Goal: Information Seeking & Learning: Understand process/instructions

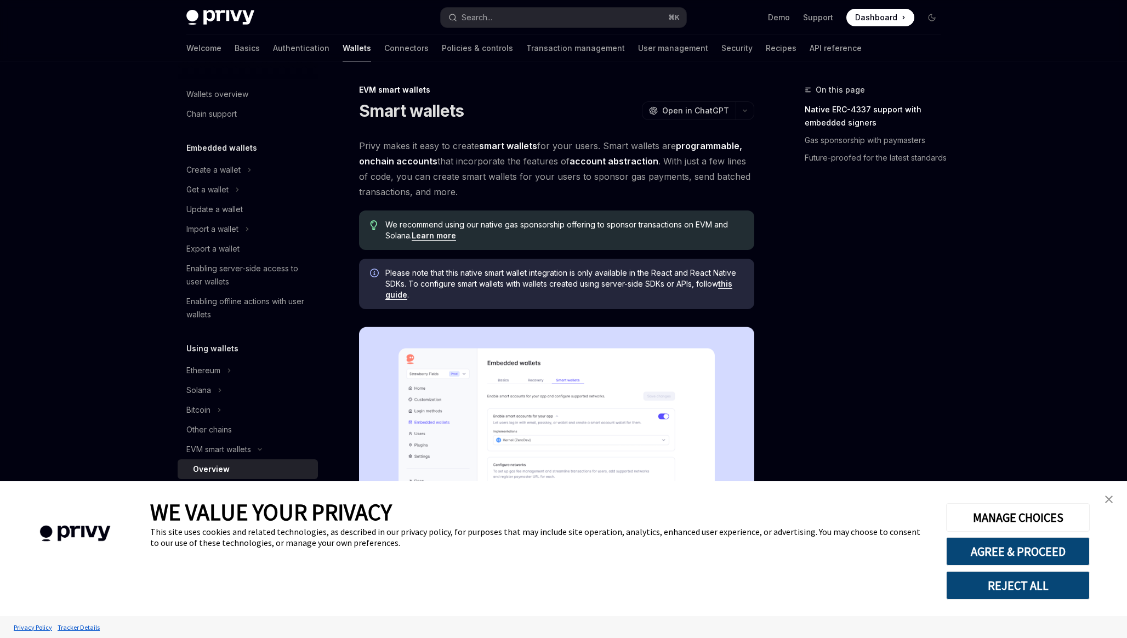
click at [1029, 586] on button "REJECT ALL" at bounding box center [1018, 585] width 144 height 29
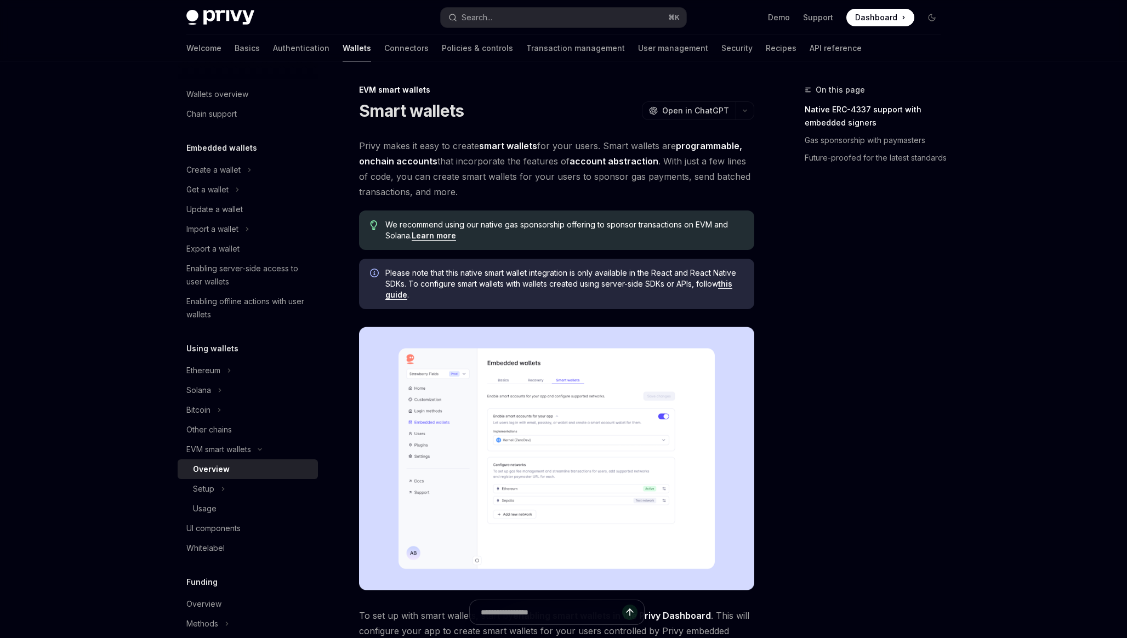
click at [506, 179] on span "Privy makes it easy to create smart wallets for your users. Smart wallets are p…" at bounding box center [556, 168] width 395 height 61
click at [495, 194] on span "Privy makes it easy to create smart wallets for your users. Smart wallets are p…" at bounding box center [556, 168] width 395 height 61
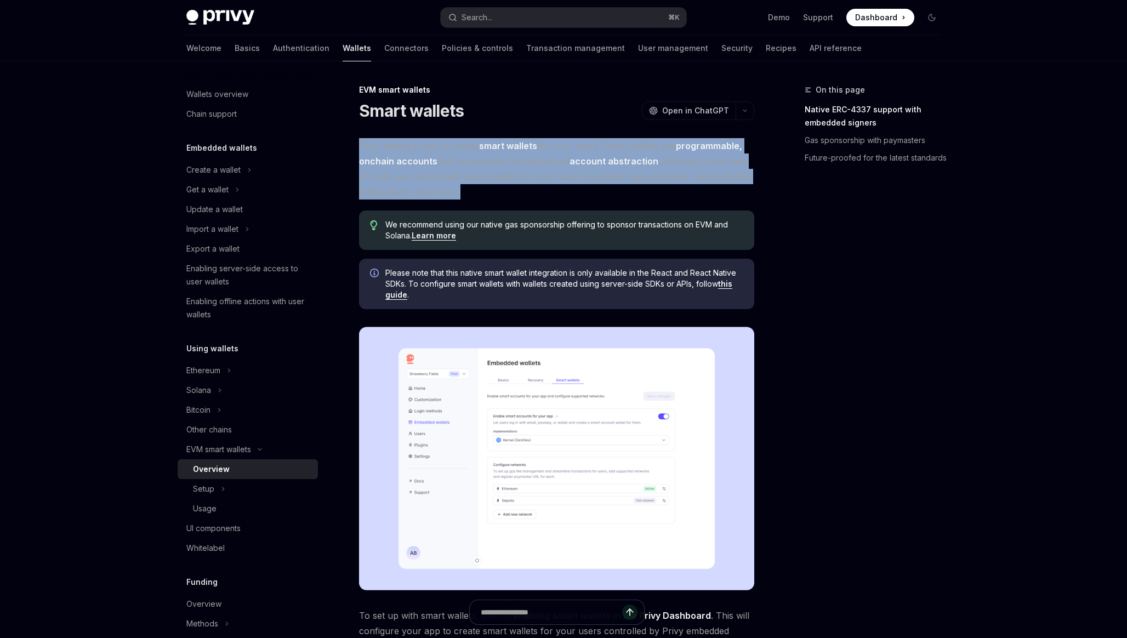
click at [495, 194] on span "Privy makes it easy to create smart wallets for your users. Smart wallets are p…" at bounding box center [556, 168] width 395 height 61
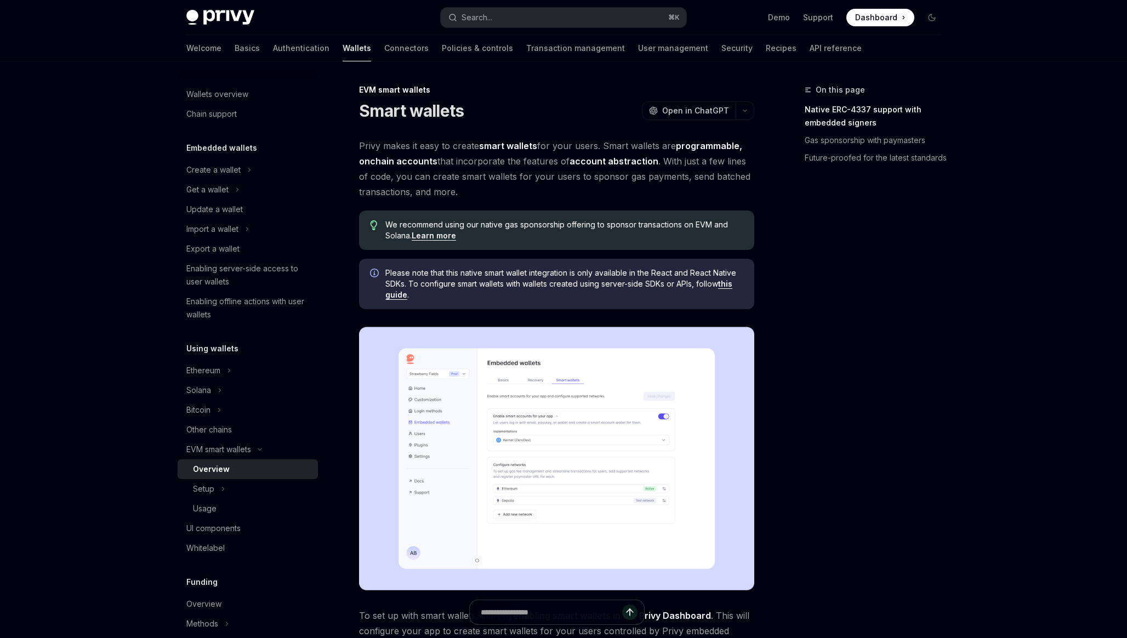
click at [495, 194] on span "Privy makes it easy to create smart wallets for your users. Smart wallets are p…" at bounding box center [556, 168] width 395 height 61
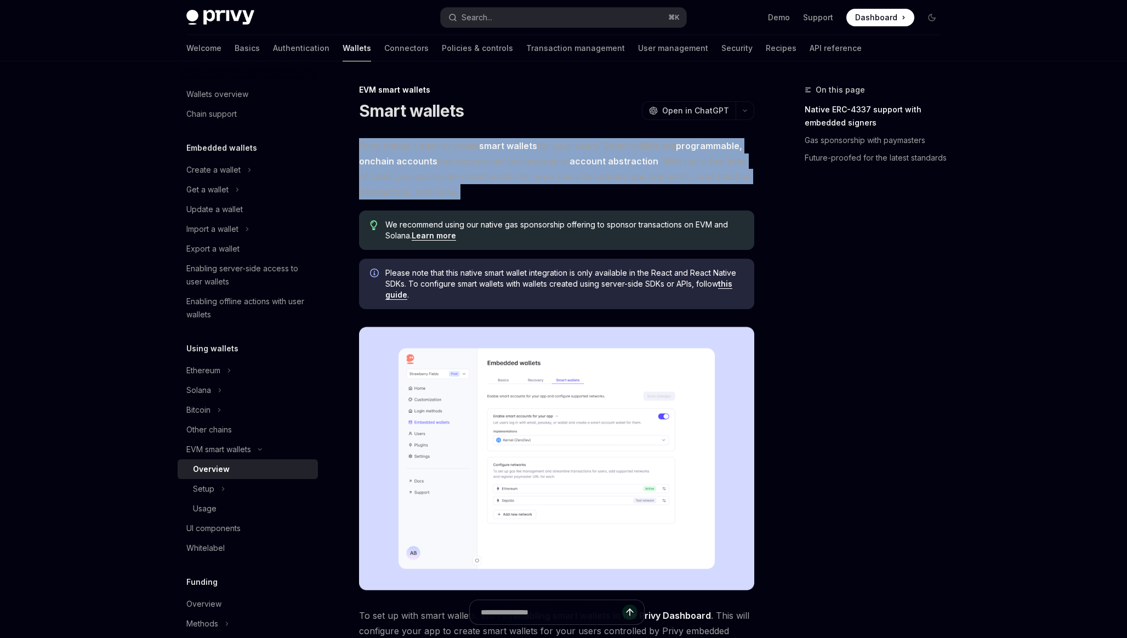
click at [496, 276] on span "Please note that this native smart wallet integration is only available in the …" at bounding box center [564, 284] width 358 height 33
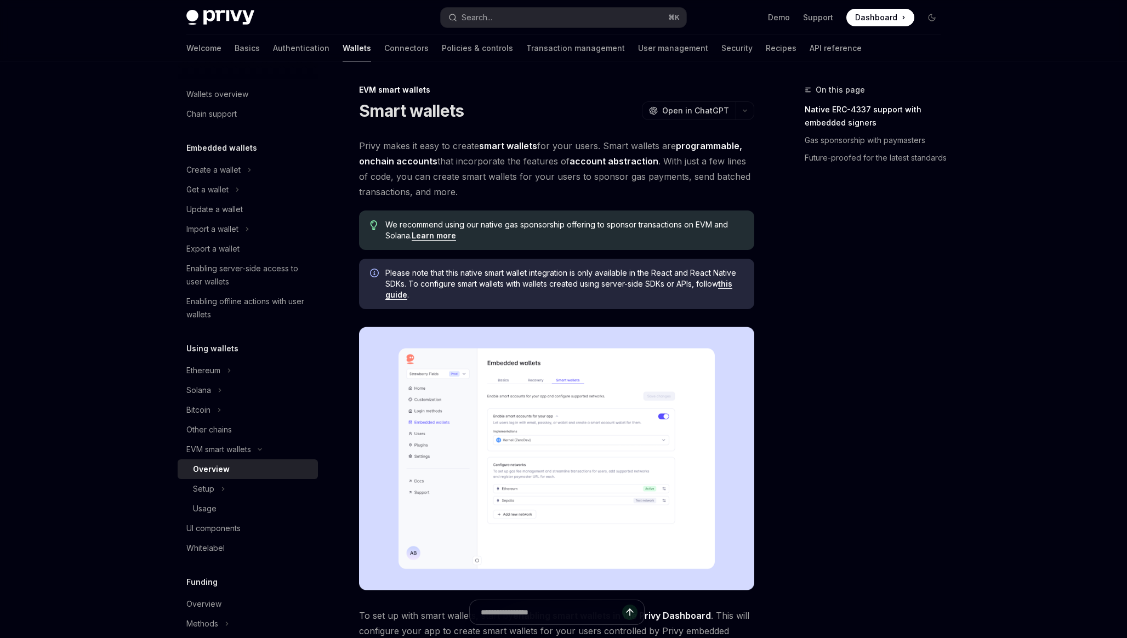
click at [496, 276] on span "Please note that this native smart wallet integration is only available in the …" at bounding box center [564, 284] width 358 height 33
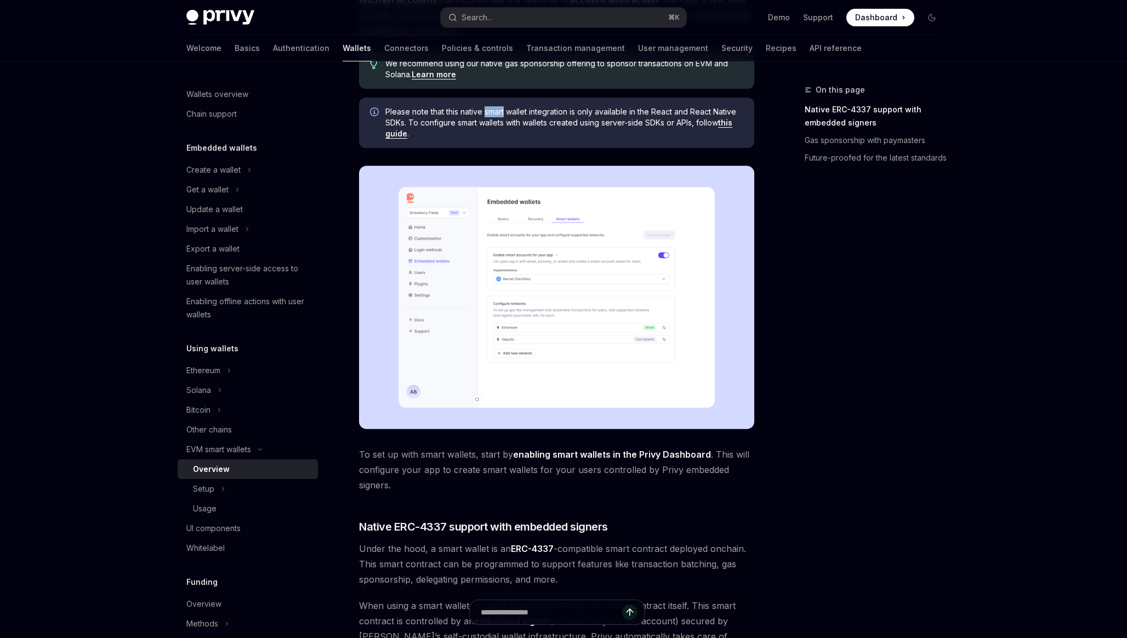
scroll to position [165, 0]
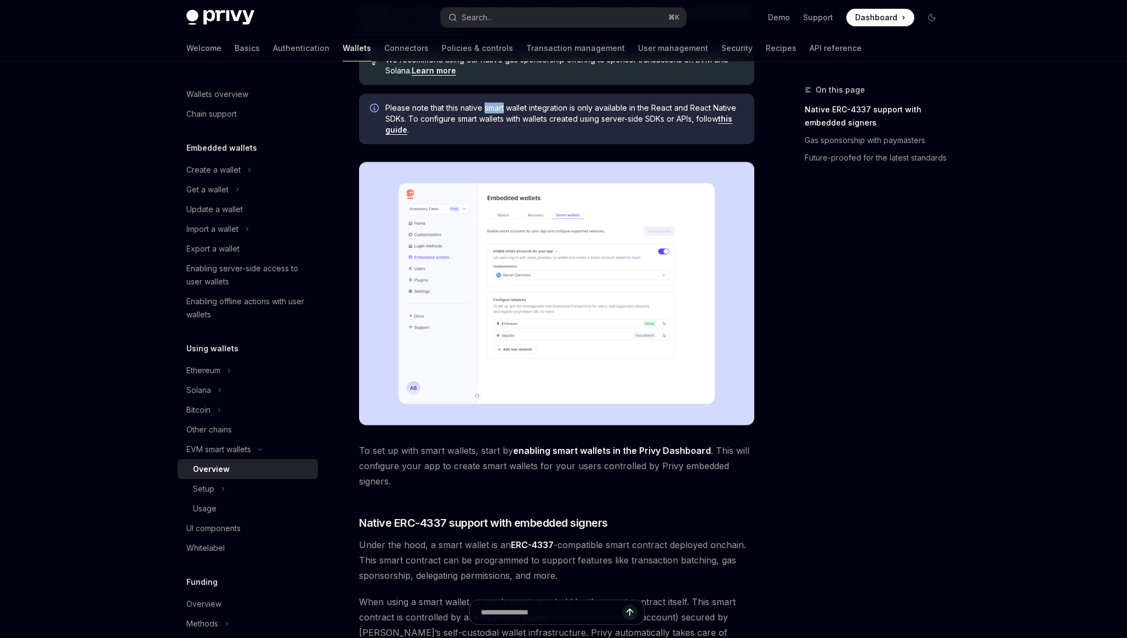
click at [501, 475] on span "To set up with smart wallets, start by enabling smart wallets in the Privy Dash…" at bounding box center [556, 466] width 395 height 46
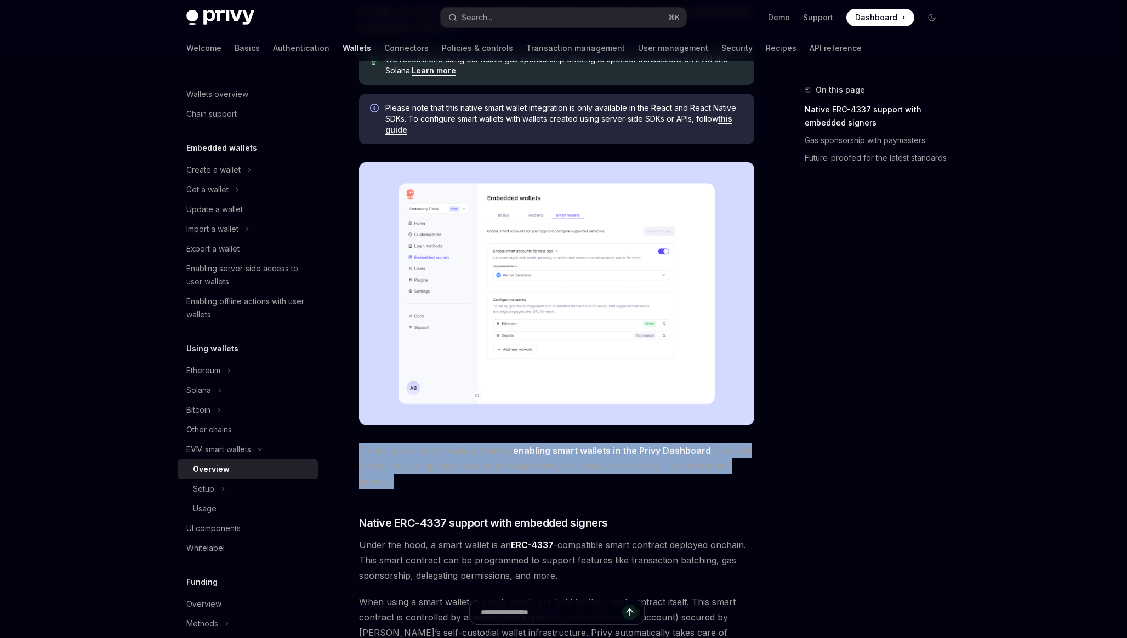
click at [469, 551] on span "Under the hood, a smart wallet is an ERC-4337 -compatible smart contract deploy…" at bounding box center [556, 560] width 395 height 46
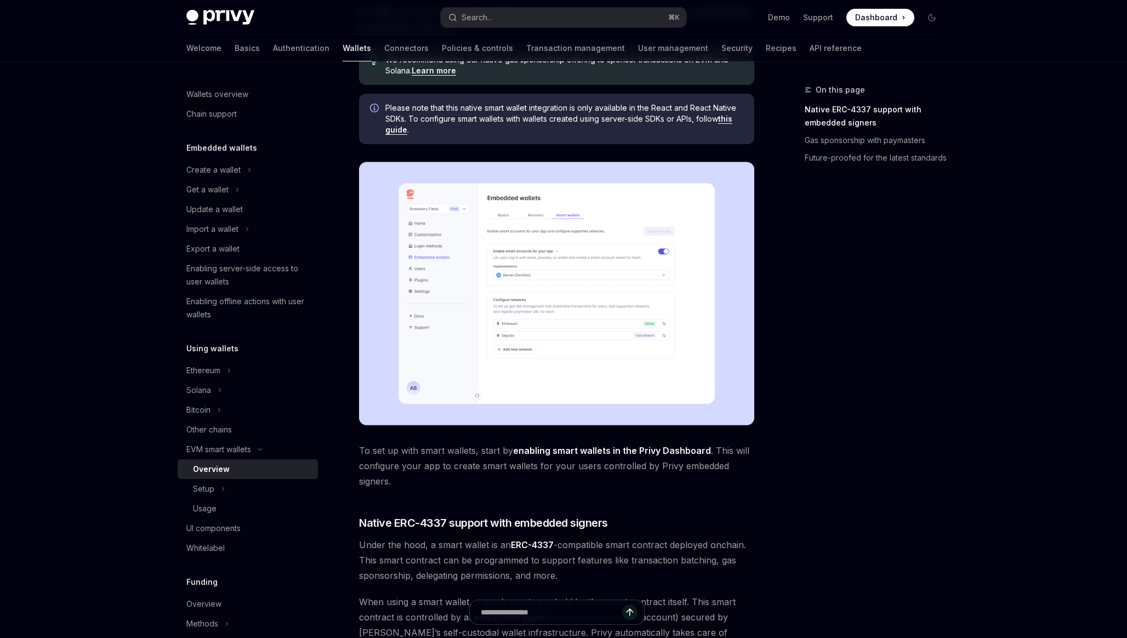
click at [469, 551] on span "Under the hood, a smart wallet is an ERC-4337 -compatible smart contract deploy…" at bounding box center [556, 560] width 395 height 46
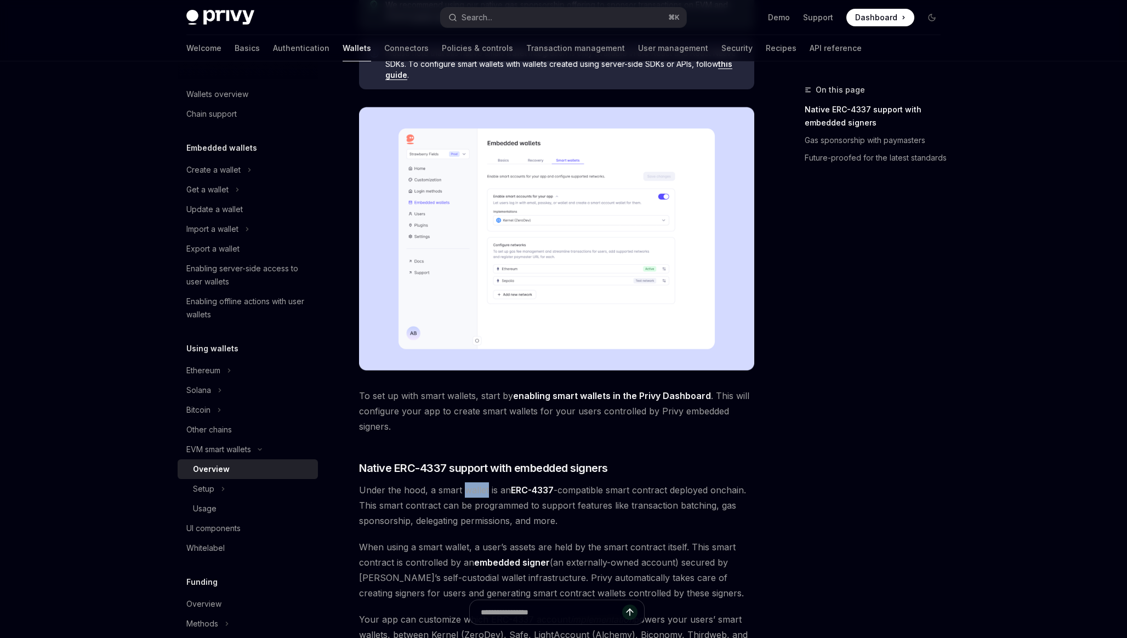
scroll to position [222, 0]
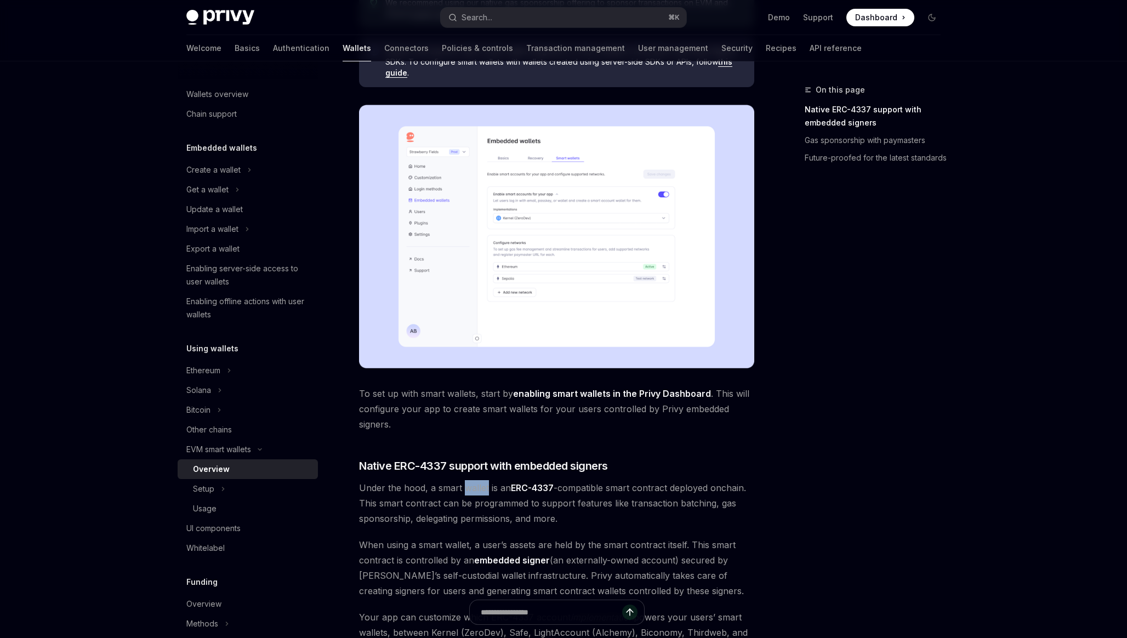
click at [446, 522] on span "Under the hood, a smart wallet is an ERC-4337 -compatible smart contract deploy…" at bounding box center [556, 503] width 395 height 46
click at [439, 548] on span "When using a smart wallet, a user’s assets are held by the smart contract itsel…" at bounding box center [556, 567] width 395 height 61
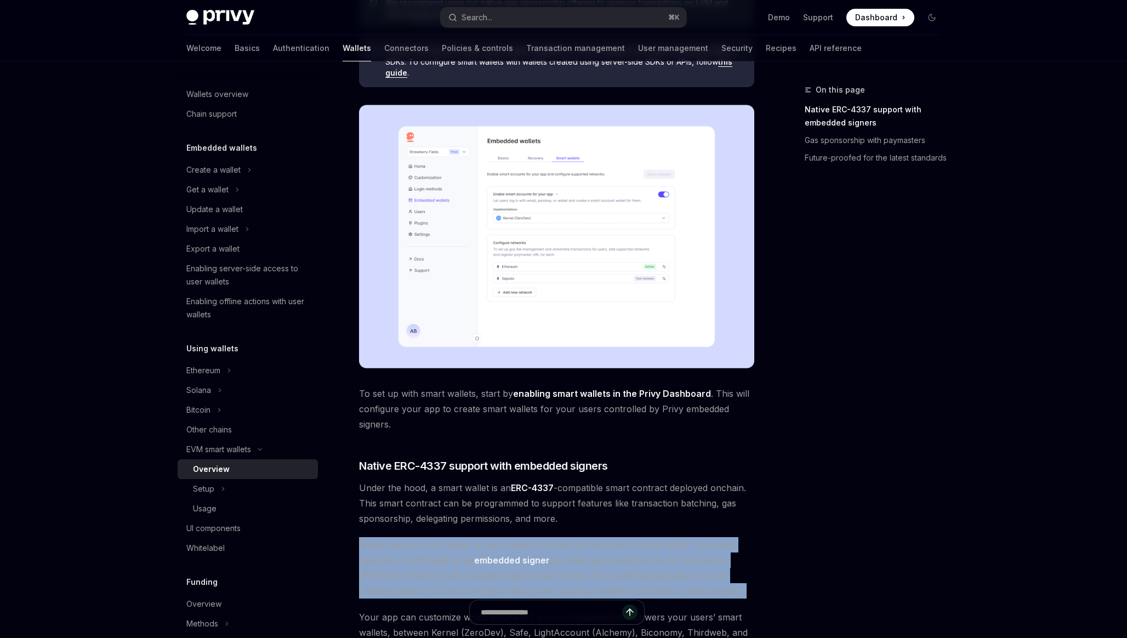
click at [433, 564] on span "When using a smart wallet, a user’s assets are held by the smart contract itsel…" at bounding box center [556, 567] width 395 height 61
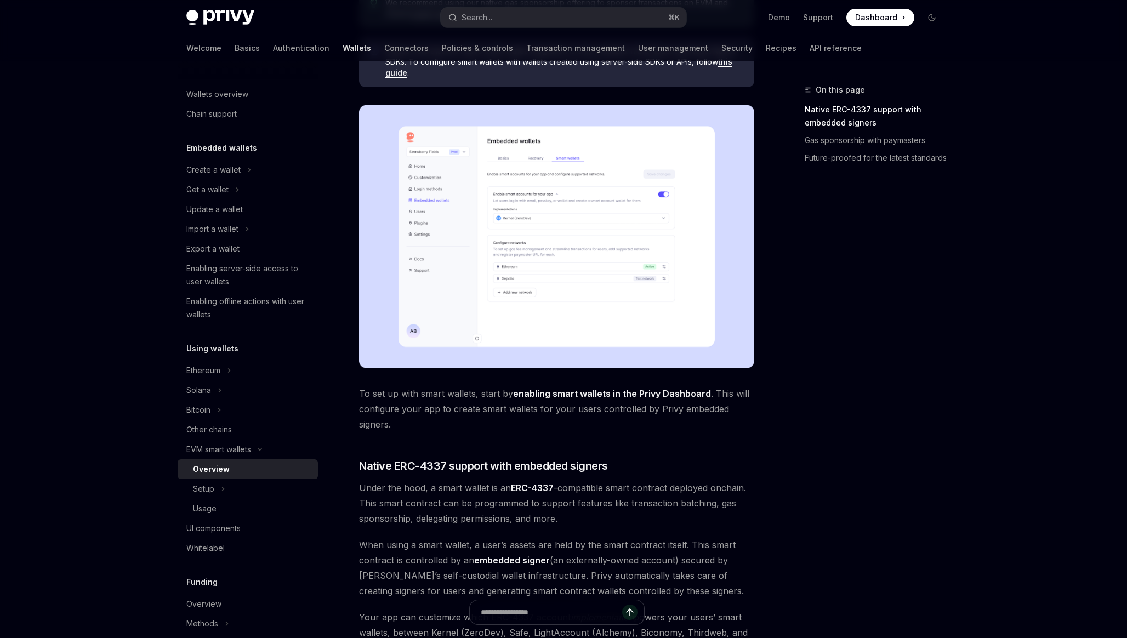
click at [433, 564] on span "When using a smart wallet, a user’s assets are held by the smart contract itsel…" at bounding box center [556, 567] width 395 height 61
click at [492, 584] on span "When using a smart wallet, a user’s assets are held by the smart contract itsel…" at bounding box center [556, 567] width 395 height 61
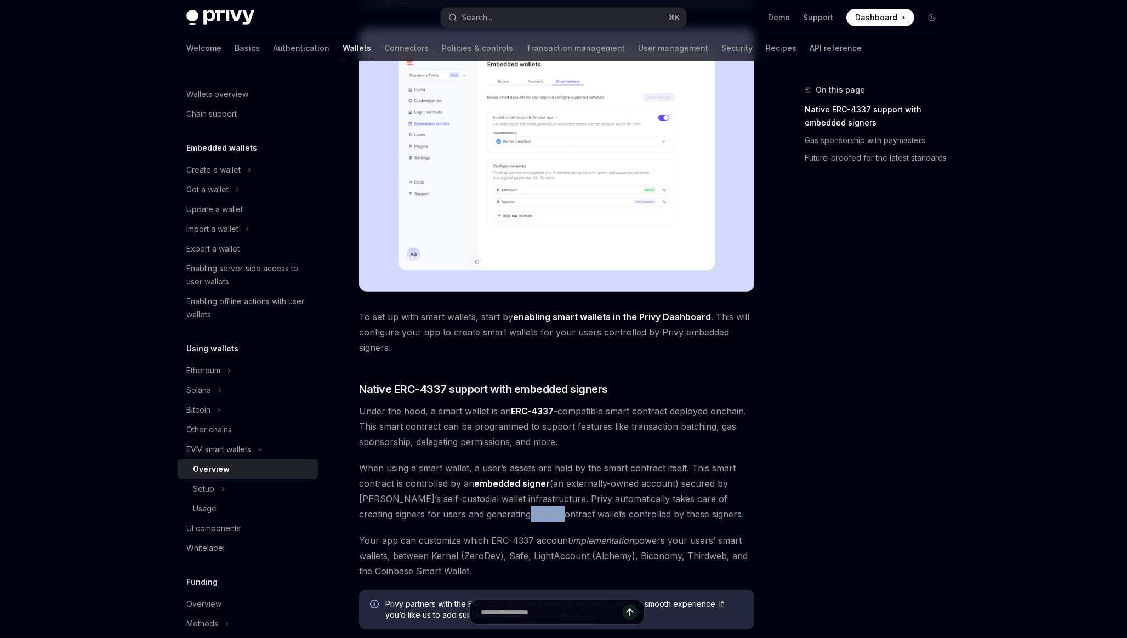
scroll to position [306, 0]
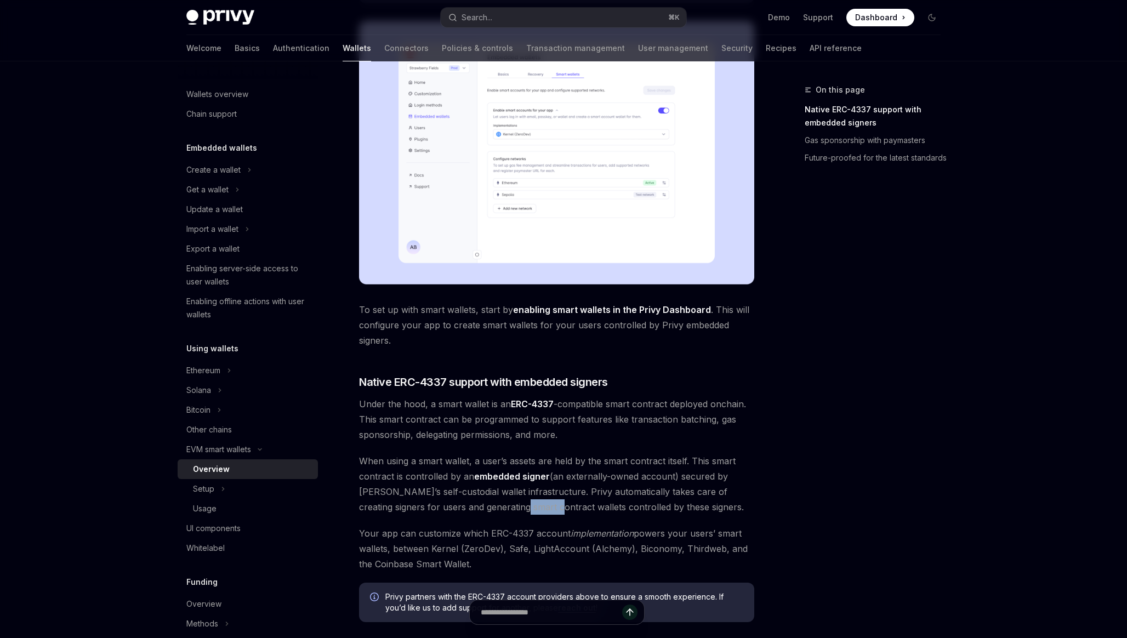
click at [479, 539] on span "Your app can customize which ERC-4337 account implementation powers your users’…" at bounding box center [556, 549] width 395 height 46
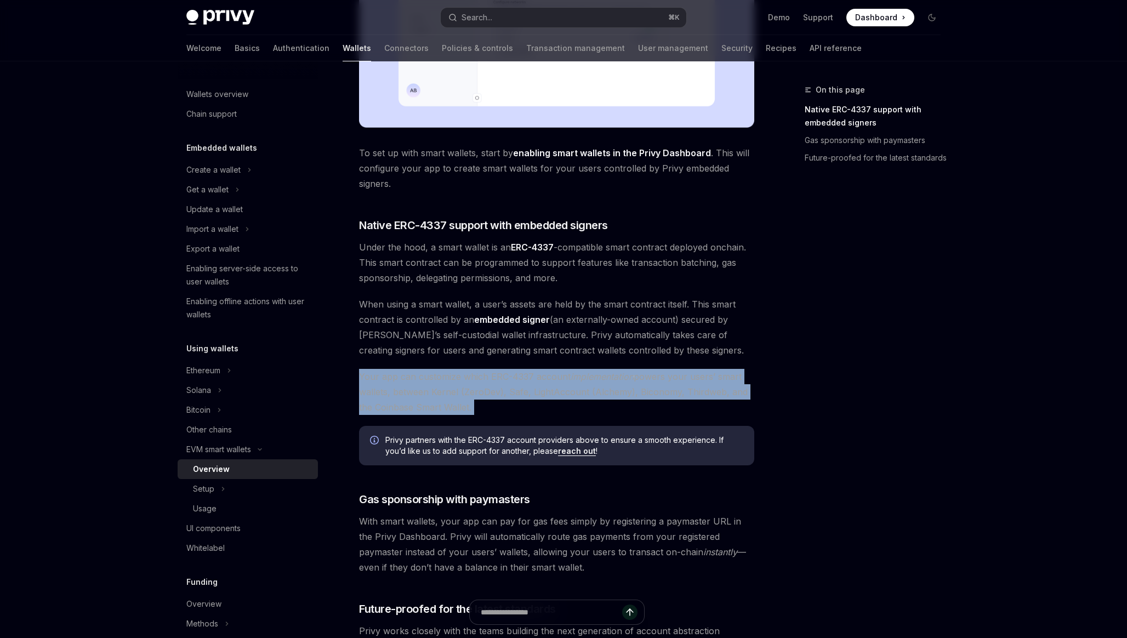
scroll to position [481, 0]
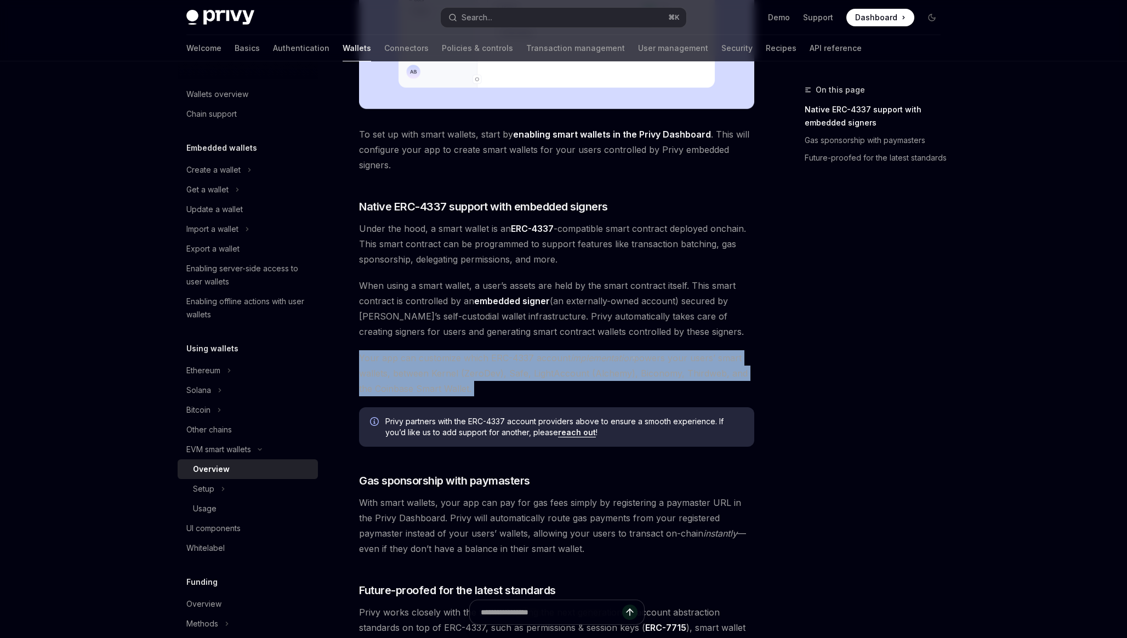
click at [456, 537] on span "With smart wallets, your app can pay for gas fees simply by registering a payma…" at bounding box center [556, 525] width 395 height 61
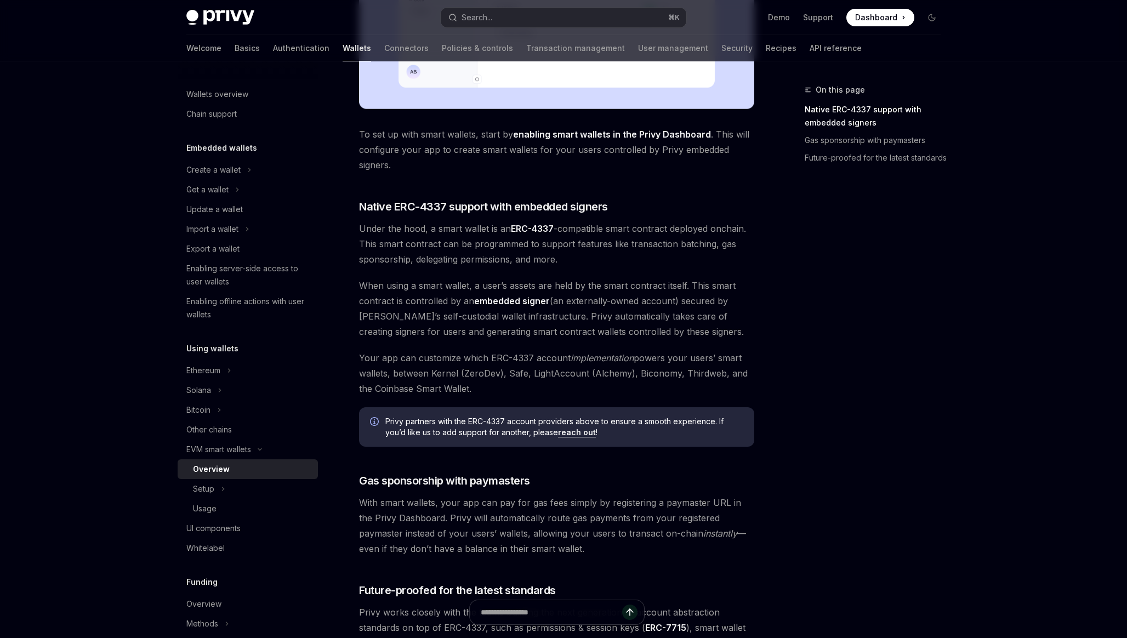
click at [456, 537] on span "With smart wallets, your app can pay for gas fees simply by registering a payma…" at bounding box center [556, 525] width 395 height 61
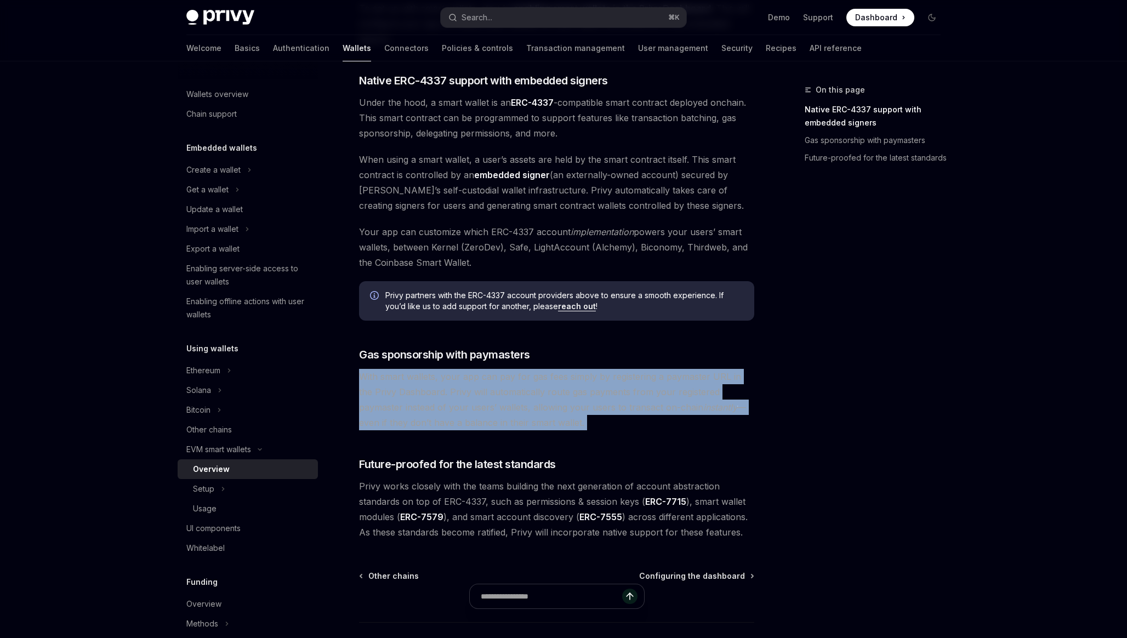
scroll to position [630, 0]
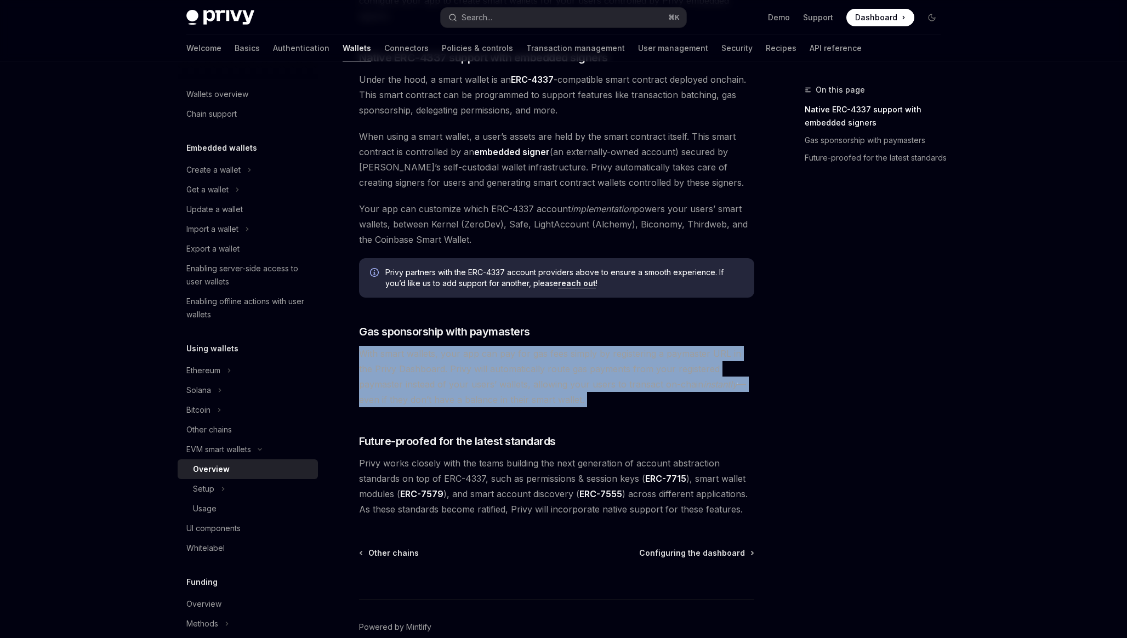
click at [469, 468] on span "Privy works closely with the teams building the next generation of account abst…" at bounding box center [556, 486] width 395 height 61
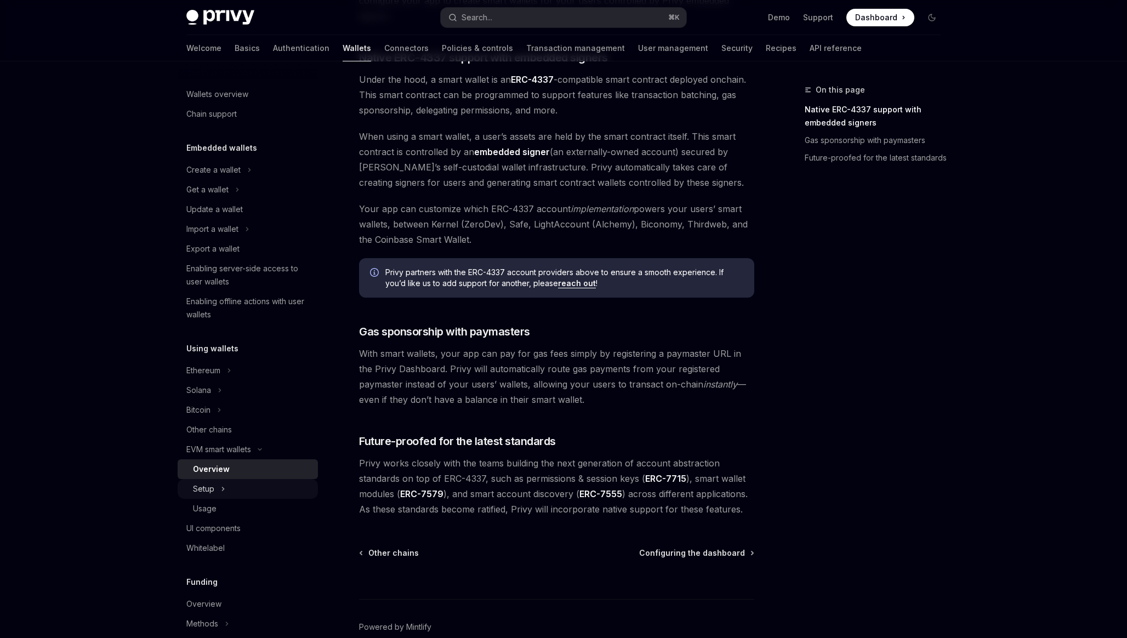
click at [220, 488] on div "Setup" at bounding box center [248, 489] width 140 height 20
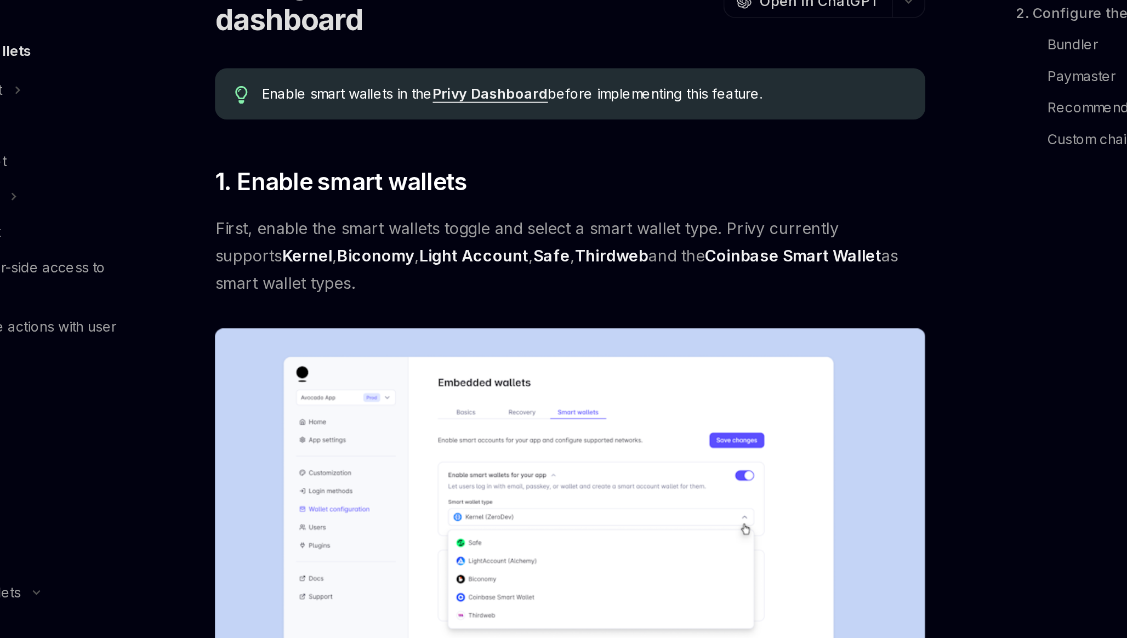
click at [540, 270] on span "First, enable the smart wallets toggle and select a smart wallet type. Privy cu…" at bounding box center [556, 262] width 395 height 46
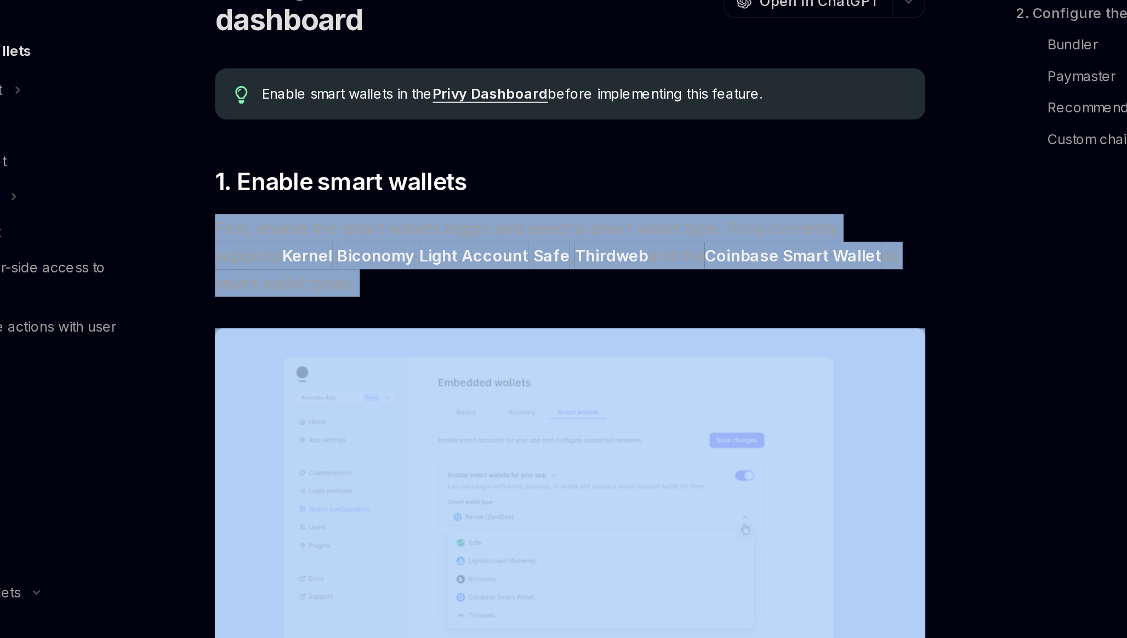
click at [540, 270] on span "First, enable the smart wallets toggle and select a smart wallet type. Privy cu…" at bounding box center [556, 262] width 395 height 46
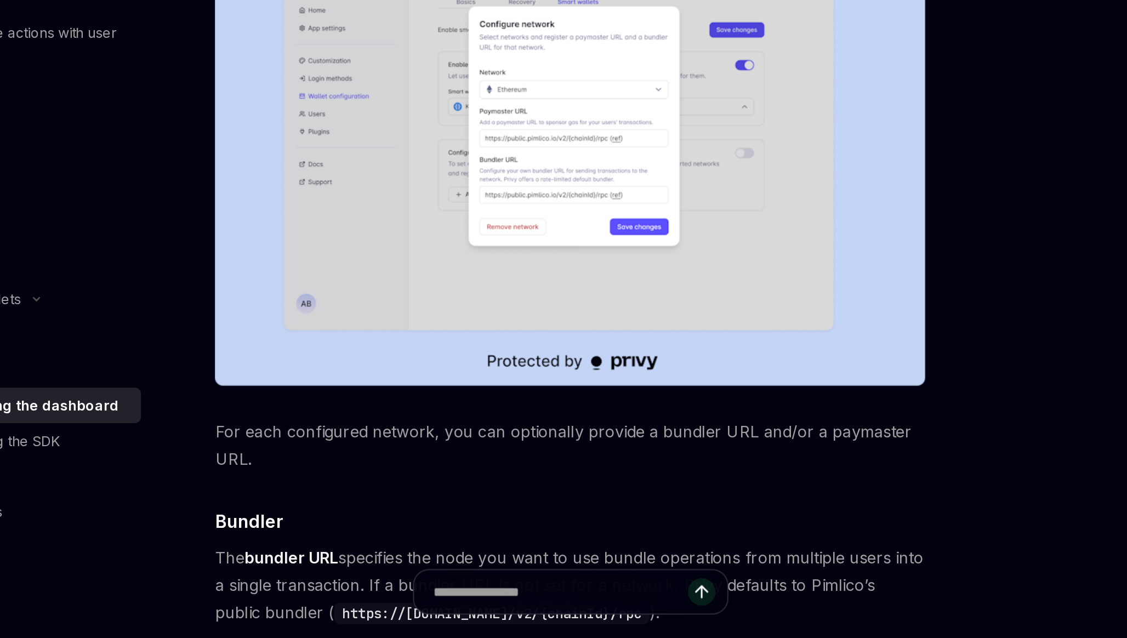
scroll to position [525, 0]
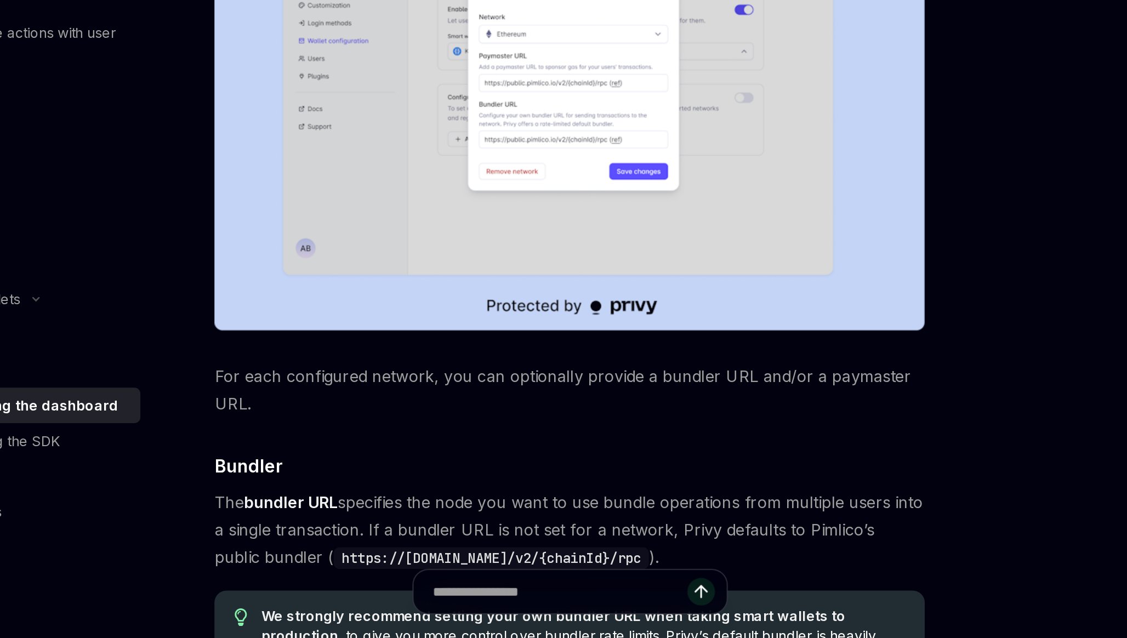
click at [516, 494] on span "For each configured network, you can optionally provide a bundler URL and/or a …" at bounding box center [556, 500] width 395 height 31
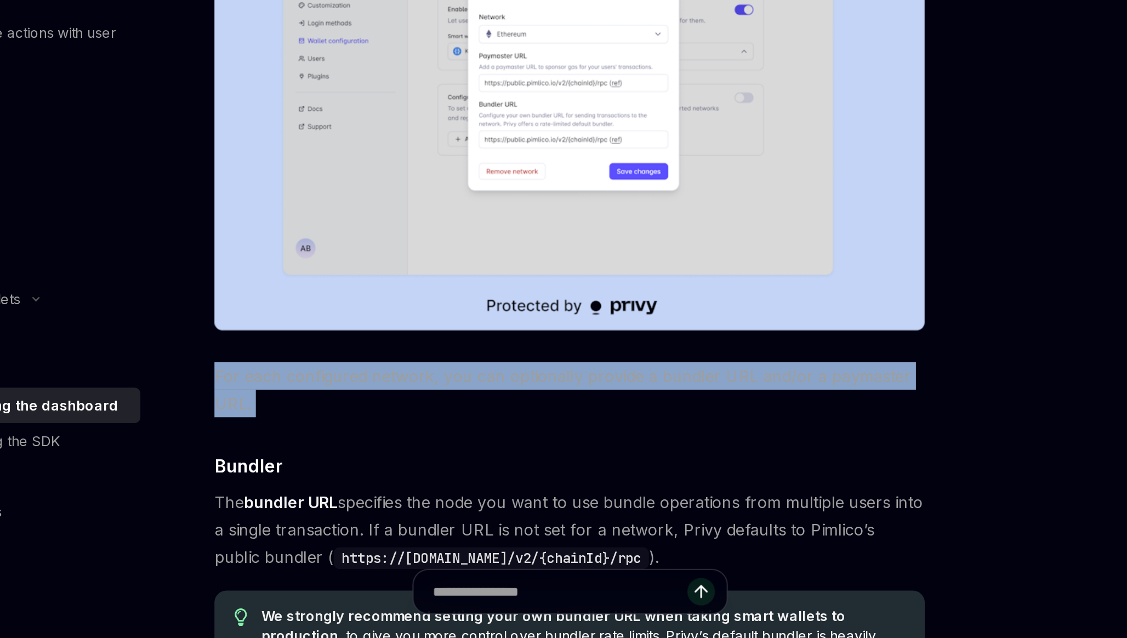
click at [516, 494] on span "For each configured network, you can optionally provide a bundler URL and/or a …" at bounding box center [556, 500] width 395 height 31
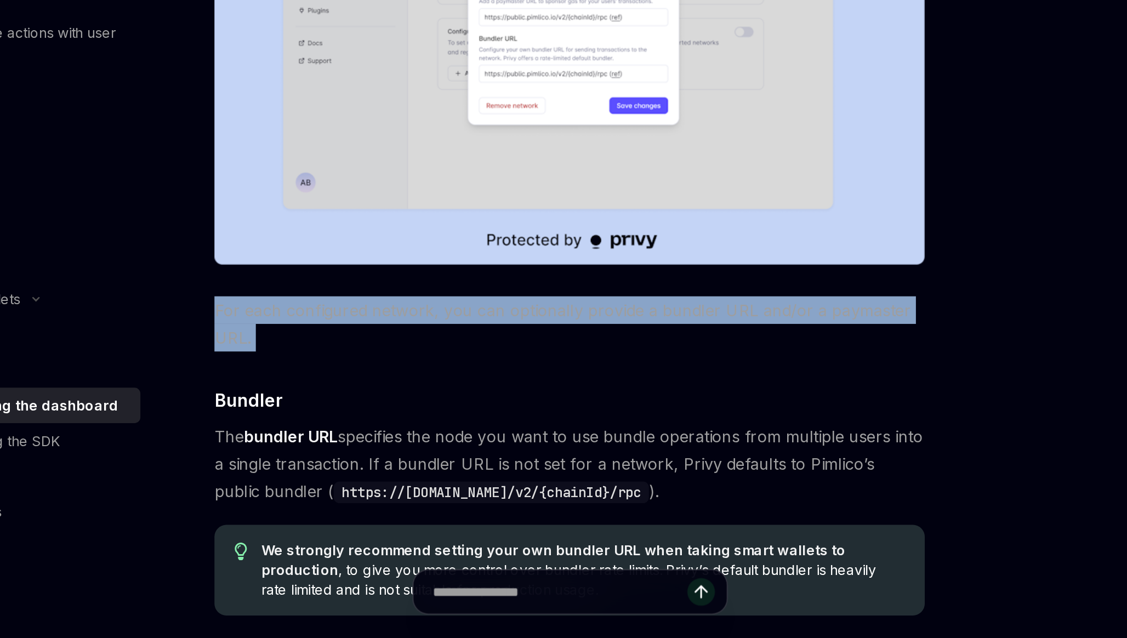
scroll to position [566, 0]
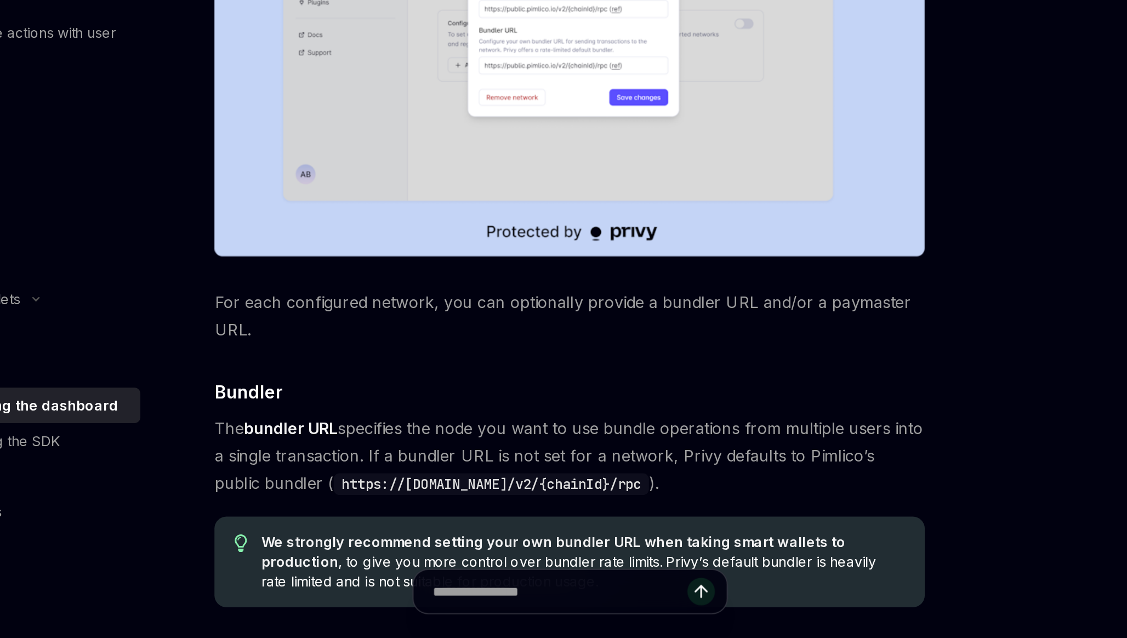
click at [509, 522] on span "The bundler URL specifies the node you want to use bundle operations from multi…" at bounding box center [556, 537] width 395 height 46
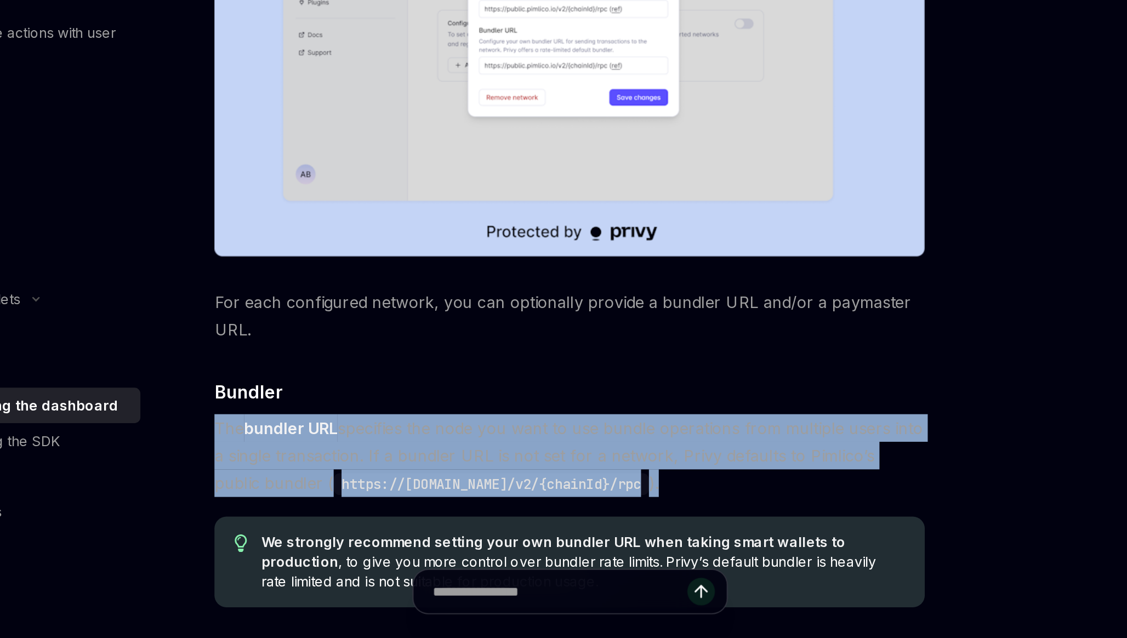
click at [509, 522] on span "The bundler URL specifies the node you want to use bundle operations from multi…" at bounding box center [556, 537] width 395 height 46
click at [516, 533] on span "The bundler URL specifies the node you want to use bundle operations from multi…" at bounding box center [556, 537] width 395 height 46
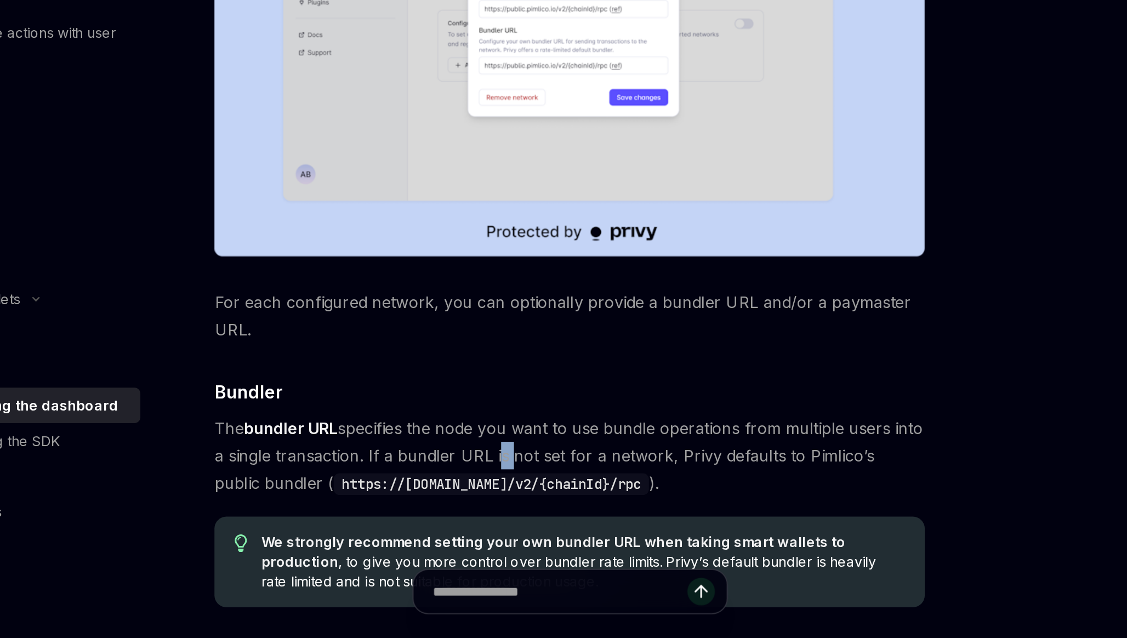
click at [516, 533] on span "The bundler URL specifies the node you want to use bundle operations from multi…" at bounding box center [556, 537] width 395 height 46
click at [505, 538] on span "The bundler URL specifies the node you want to use bundle operations from multi…" at bounding box center [556, 537] width 395 height 46
click at [536, 543] on span "The bundler URL specifies the node you want to use bundle operations from multi…" at bounding box center [556, 537] width 395 height 46
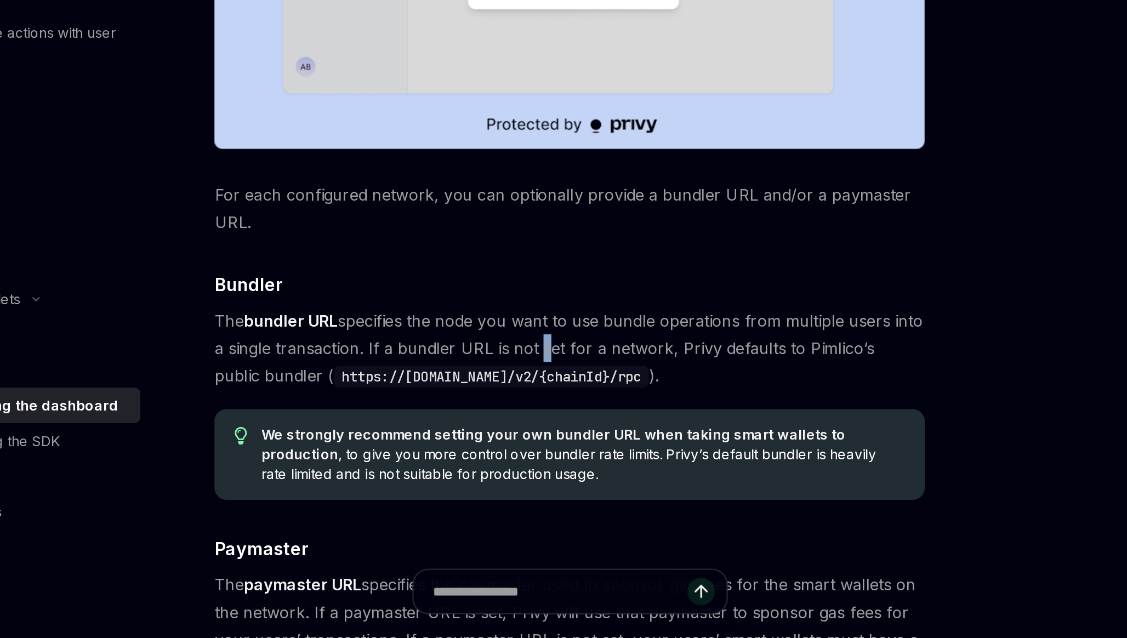
scroll to position [627, 0]
click at [536, 537] on span "We strongly recommend setting your own bundler URL when taking smart wallets to…" at bounding box center [564, 535] width 358 height 33
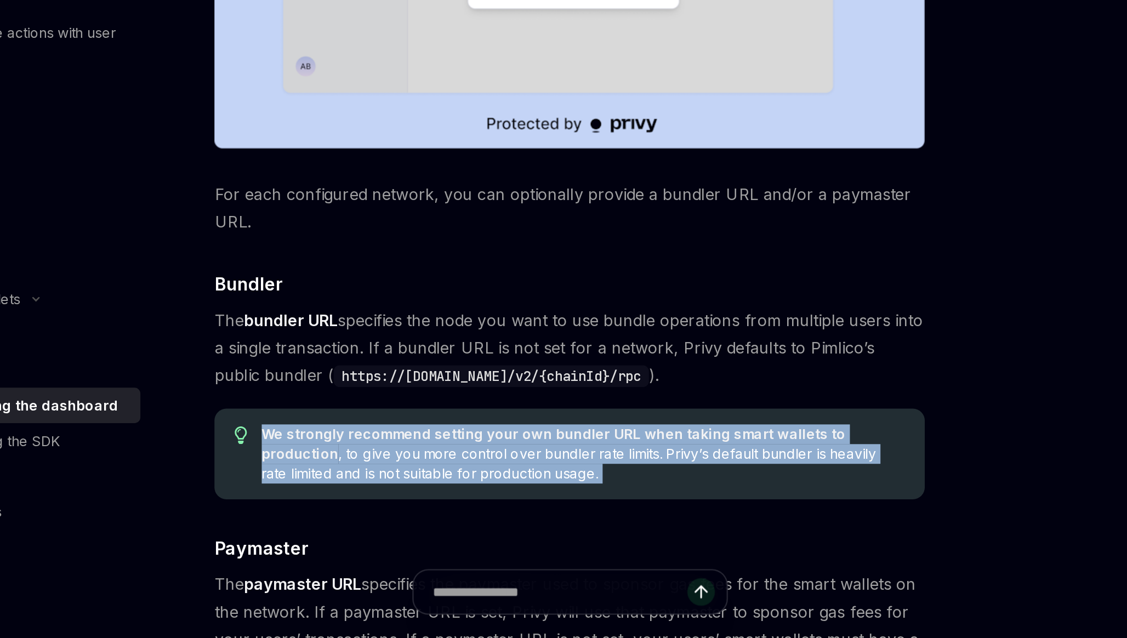
click at [534, 545] on span "We strongly recommend setting your own bundler URL when taking smart wallets to…" at bounding box center [564, 535] width 358 height 33
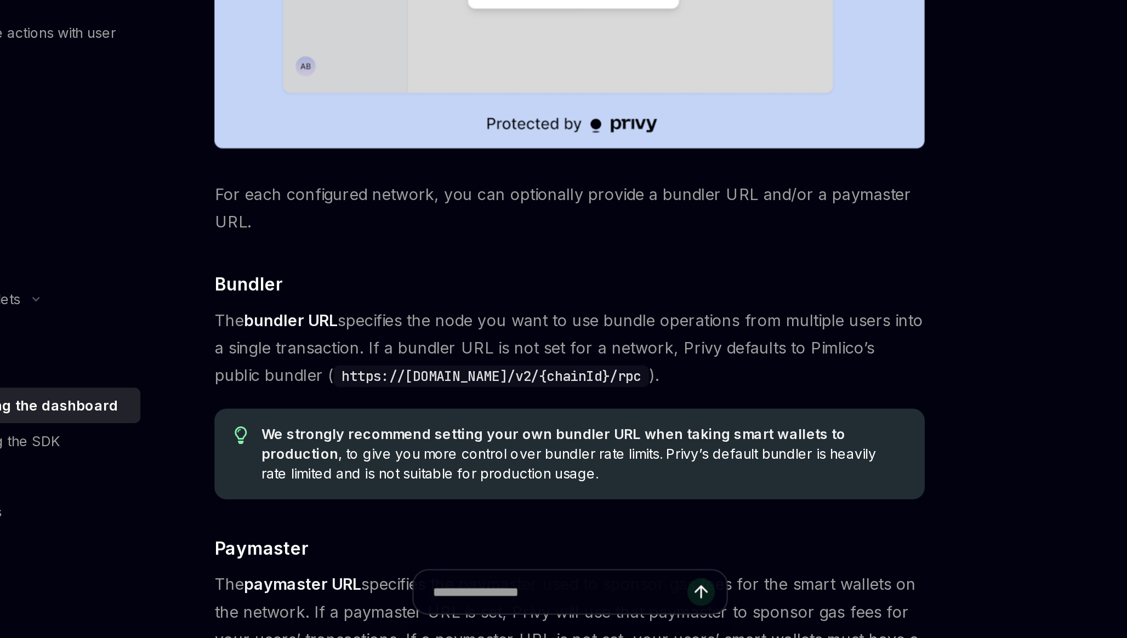
click at [534, 545] on span "We strongly recommend setting your own bundler URL when taking smart wallets to…" at bounding box center [564, 535] width 358 height 33
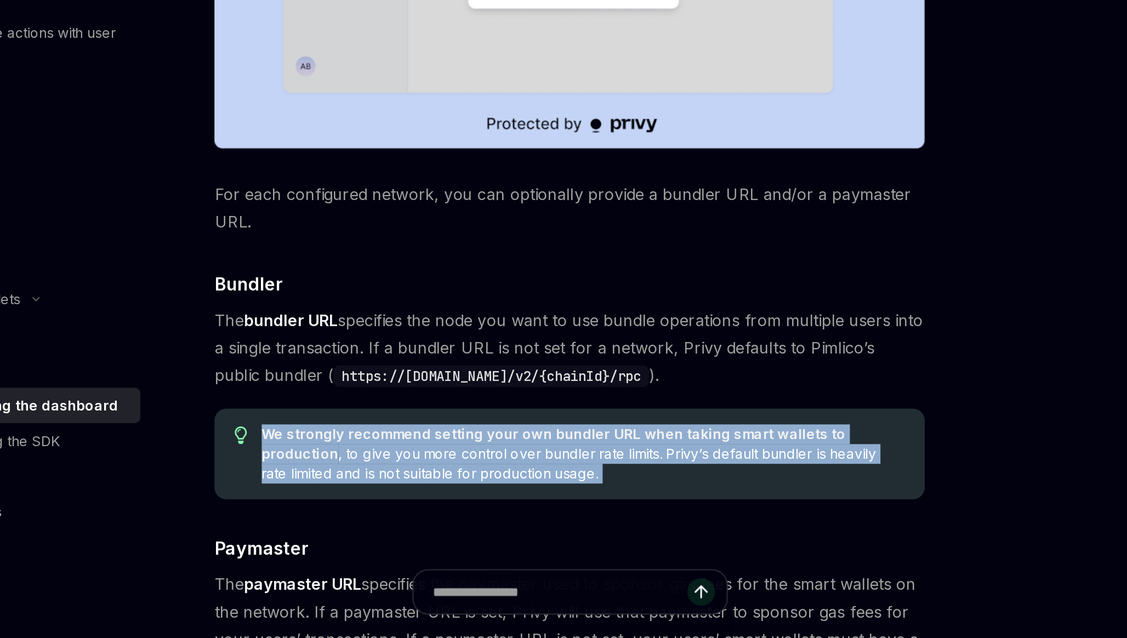
click at [536, 550] on span "We strongly recommend setting your own bundler URL when taking smart wallets to…" at bounding box center [564, 535] width 358 height 33
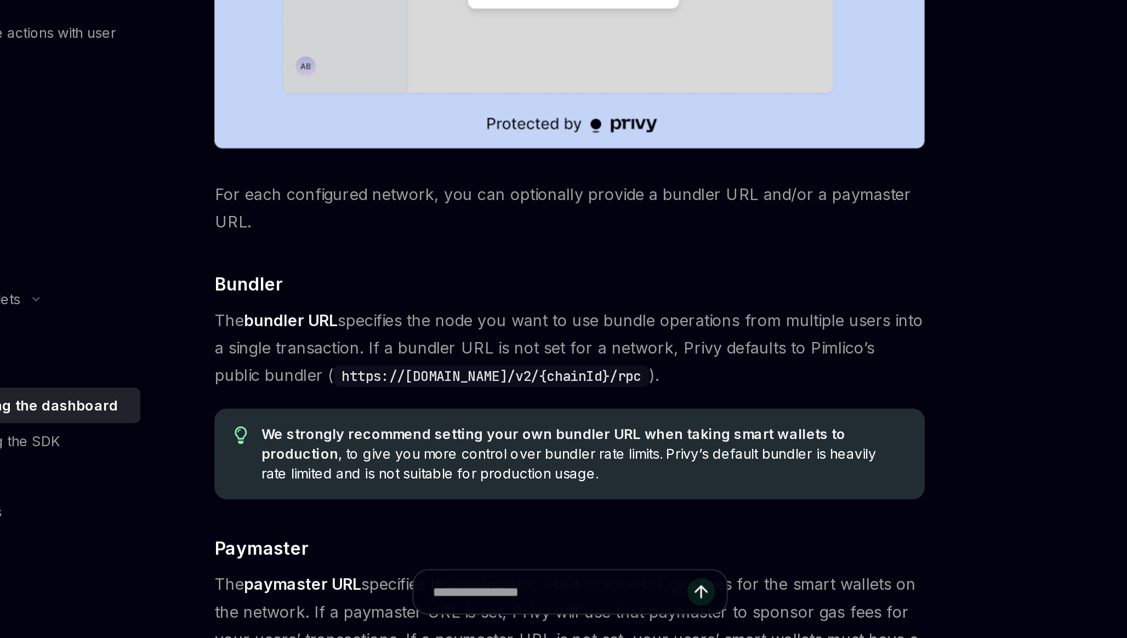
click at [536, 550] on span "We strongly recommend setting your own bundler URL when taking smart wallets to…" at bounding box center [564, 535] width 358 height 33
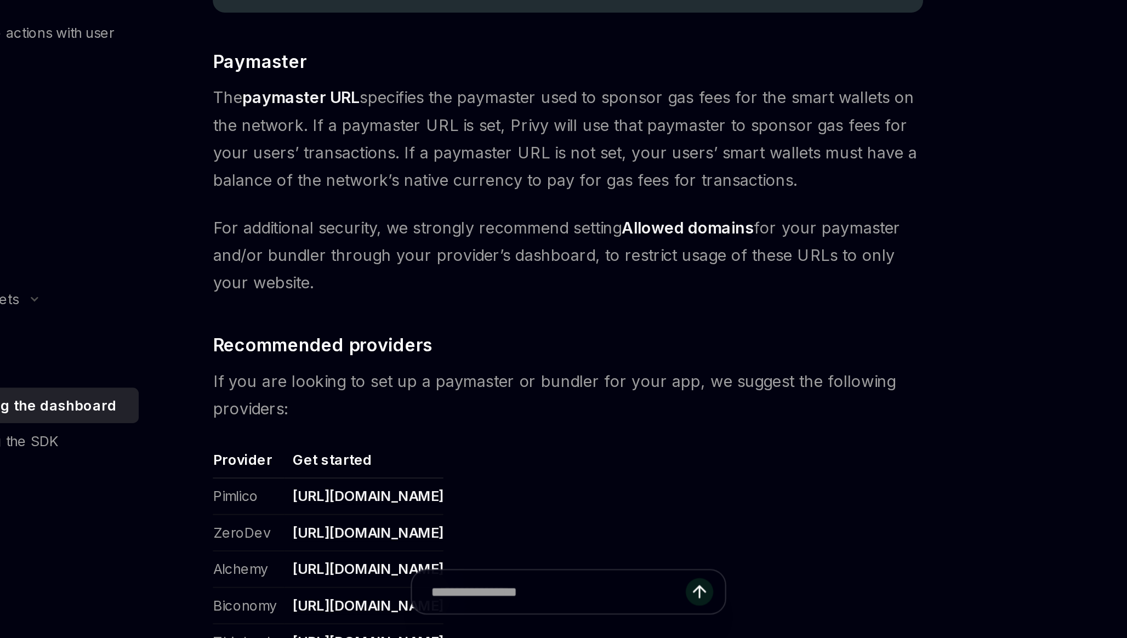
scroll to position [906, 0]
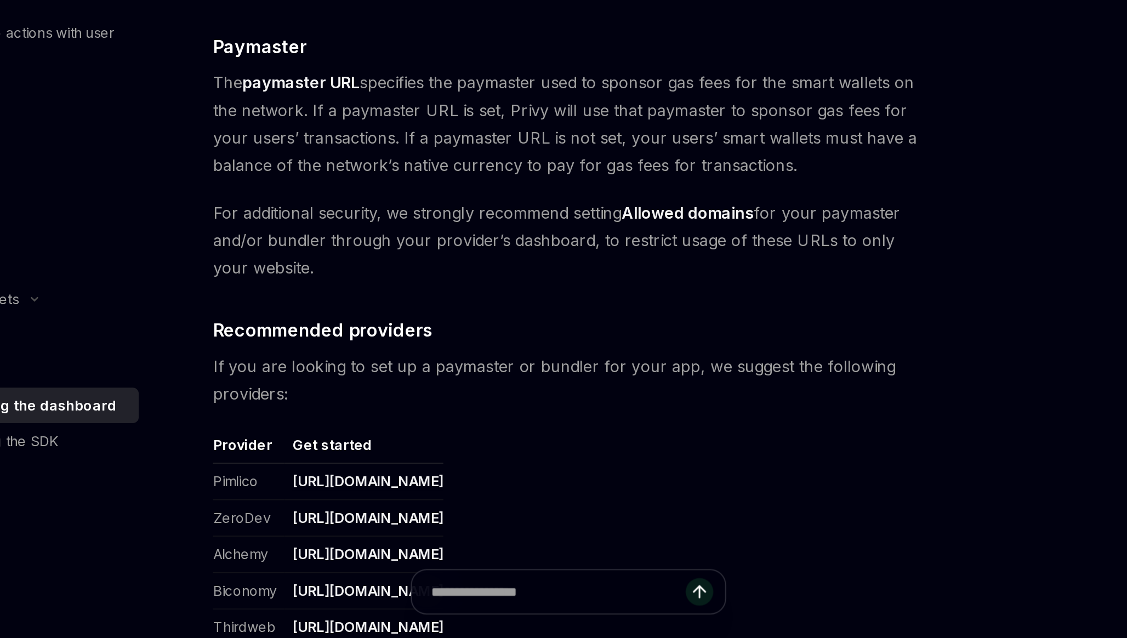
click at [537, 507] on span "If you are looking to set up a paymaster or bundler for your app, we suggest th…" at bounding box center [556, 494] width 395 height 31
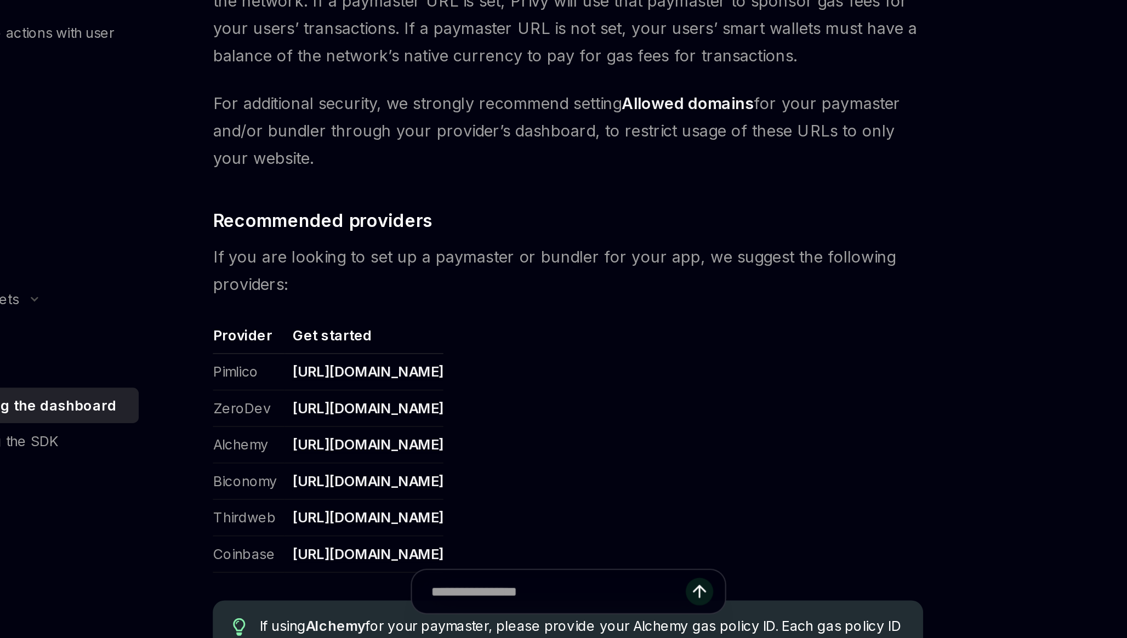
scroll to position [966, 0]
click at [509, 436] on span "If you are looking to set up a paymaster or bundler for your app, we suggest th…" at bounding box center [556, 433] width 395 height 31
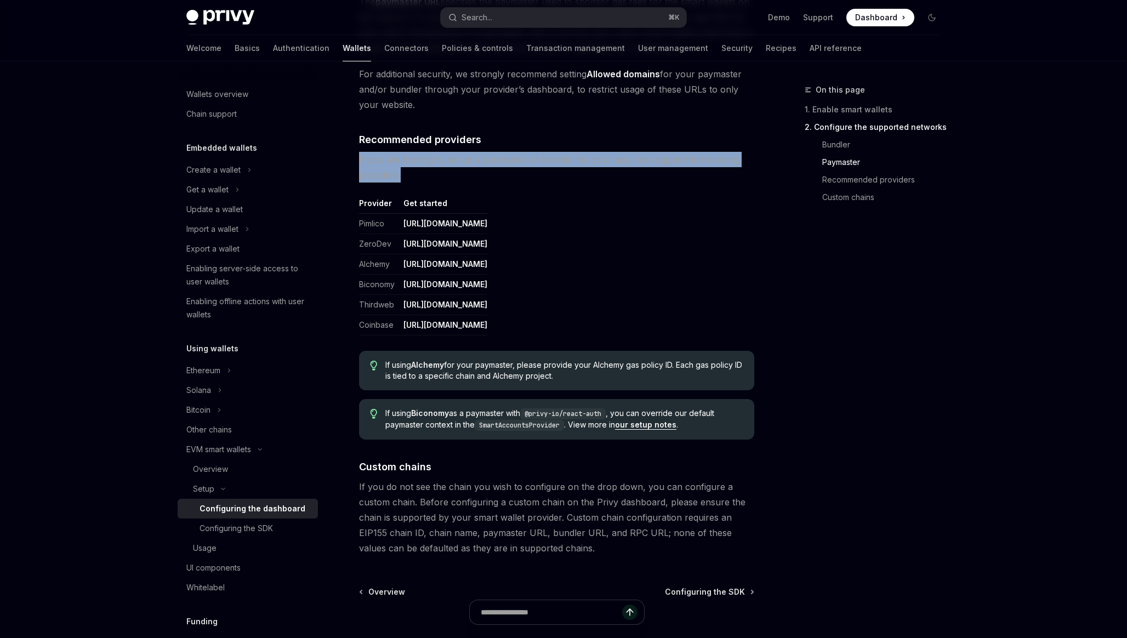
scroll to position [1260, 0]
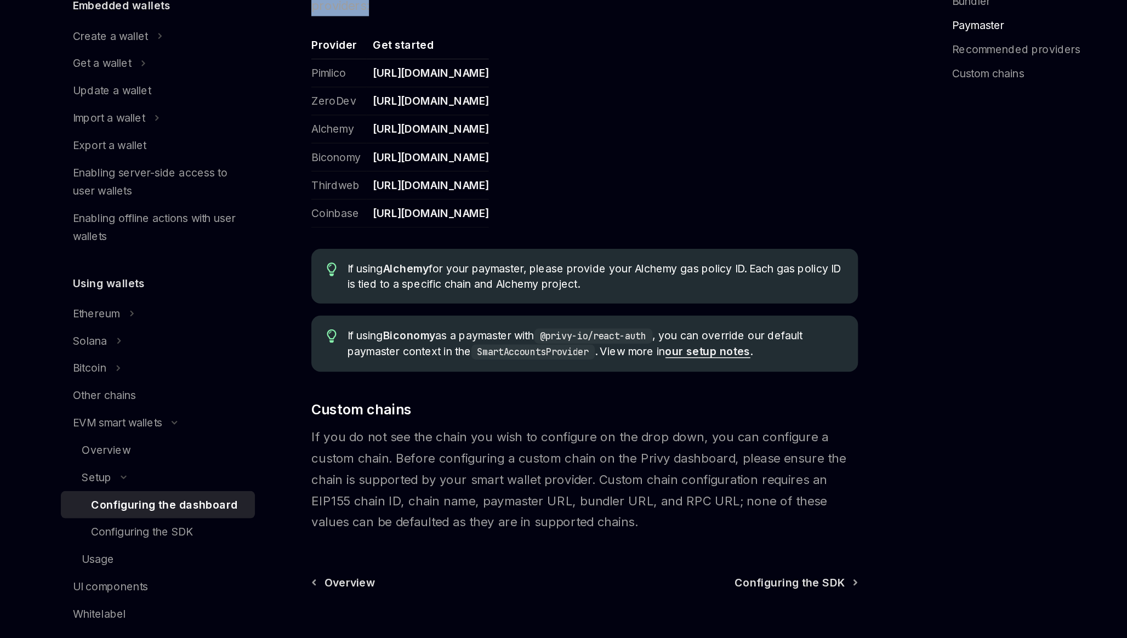
click at [464, 350] on span "If using Alchemy for your paymaster, please provide your Alchemy gas policy ID.…" at bounding box center [564, 344] width 358 height 22
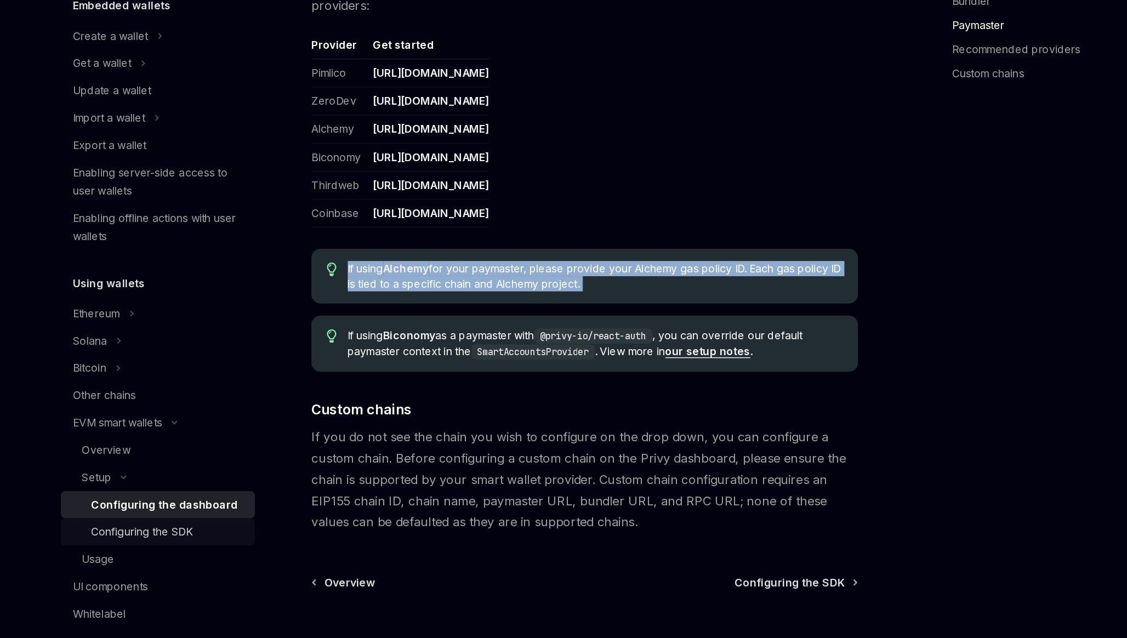
click at [255, 528] on div "Configuring the SDK" at bounding box center [236, 528] width 73 height 13
type textarea "*"
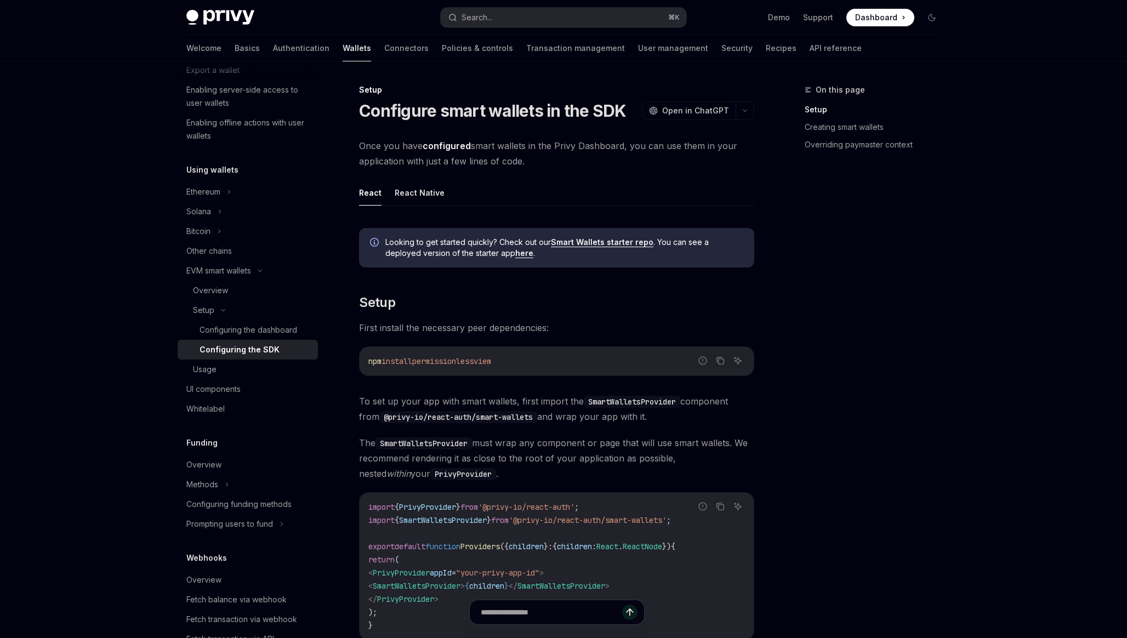
click at [547, 164] on span "Once you have configured smart wallets in the Privy Dashboard, you can use them…" at bounding box center [556, 153] width 395 height 31
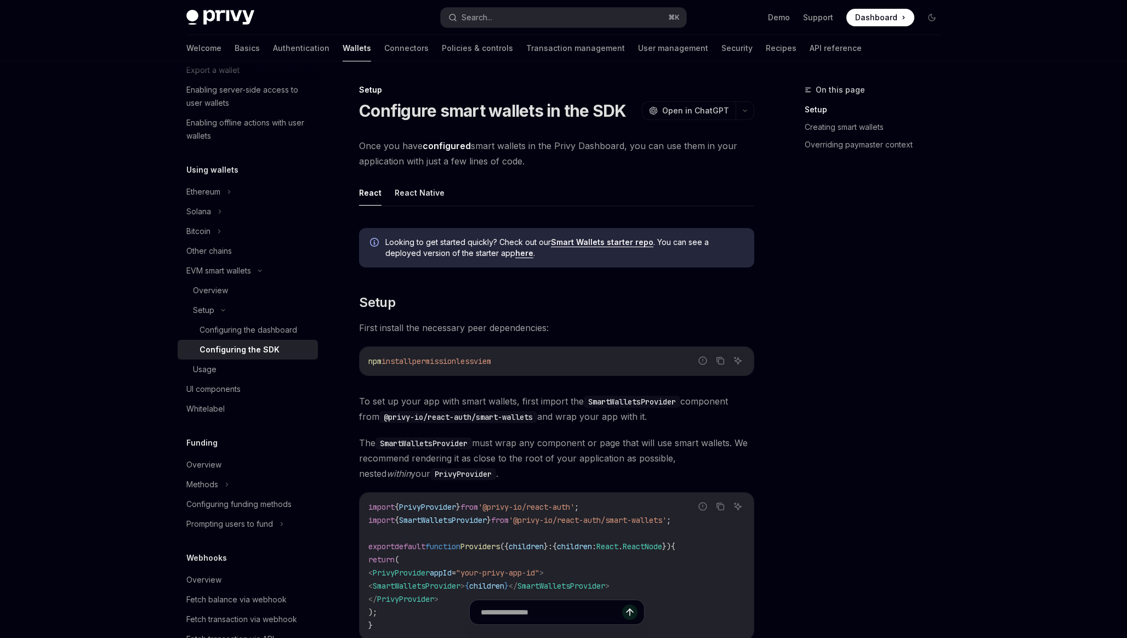
click at [547, 164] on span "Once you have configured smart wallets in the Privy Dashboard, you can use them…" at bounding box center [556, 153] width 395 height 31
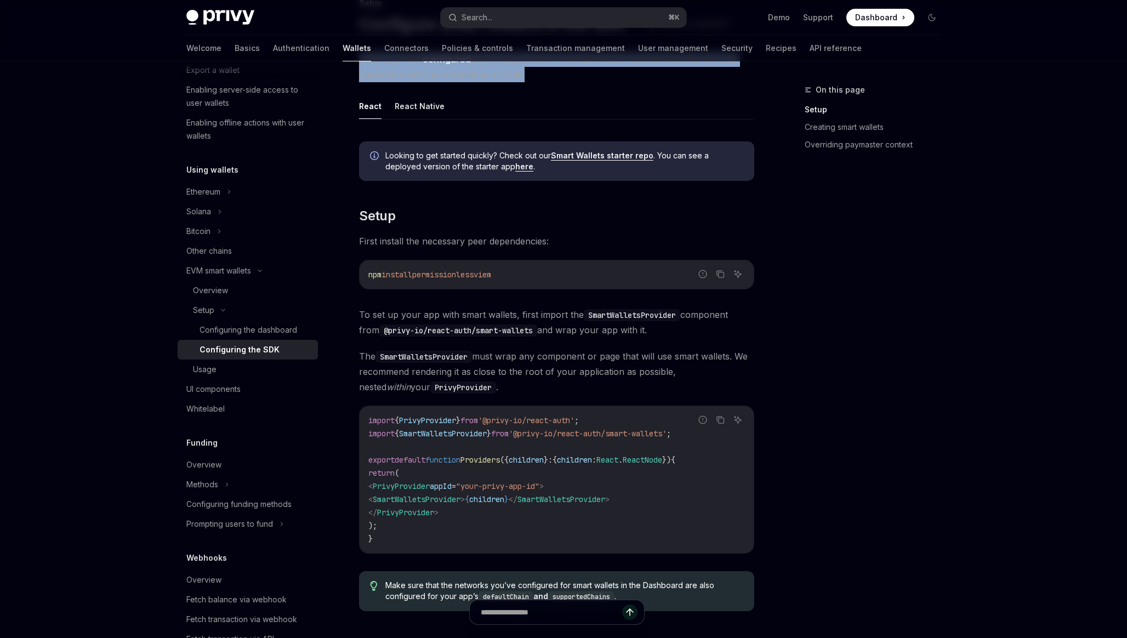
scroll to position [107, 0]
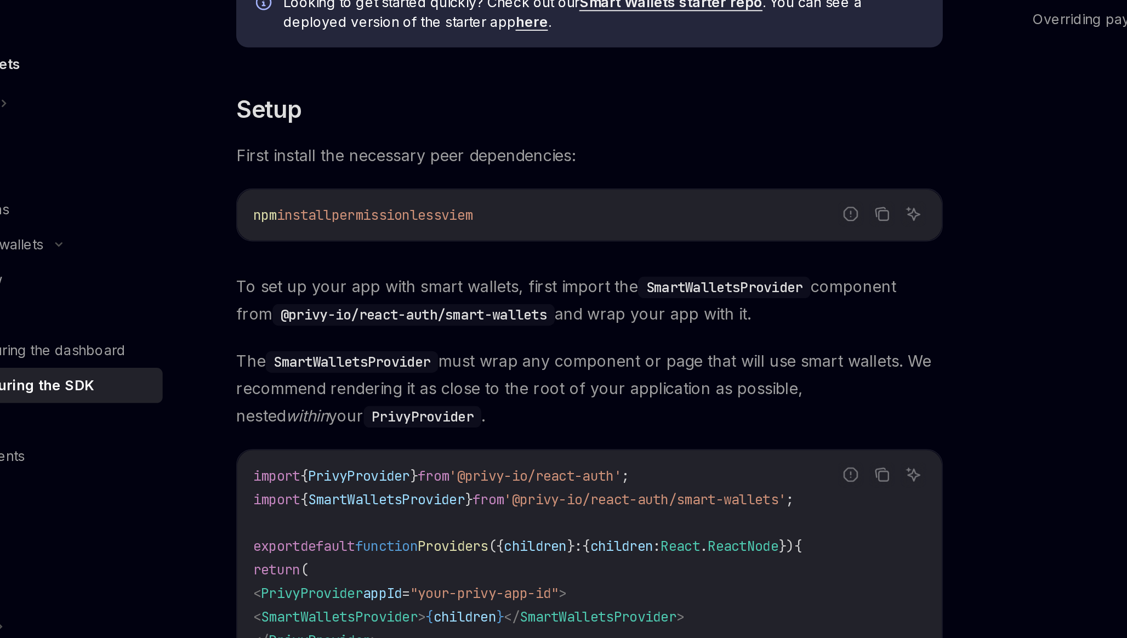
click at [514, 301] on span "To set up your app with smart wallets, first import the SmartWalletsProvider co…" at bounding box center [556, 302] width 395 height 31
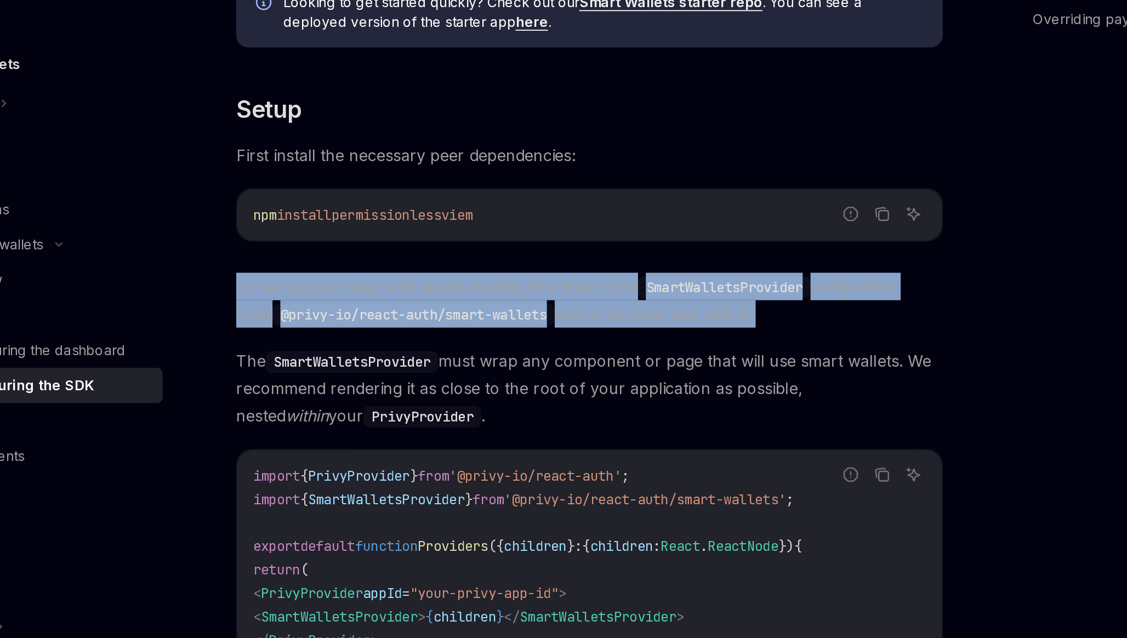
click at [520, 329] on span "The SmartWalletsProvider must wrap any component or page that will use smart wa…" at bounding box center [556, 351] width 395 height 46
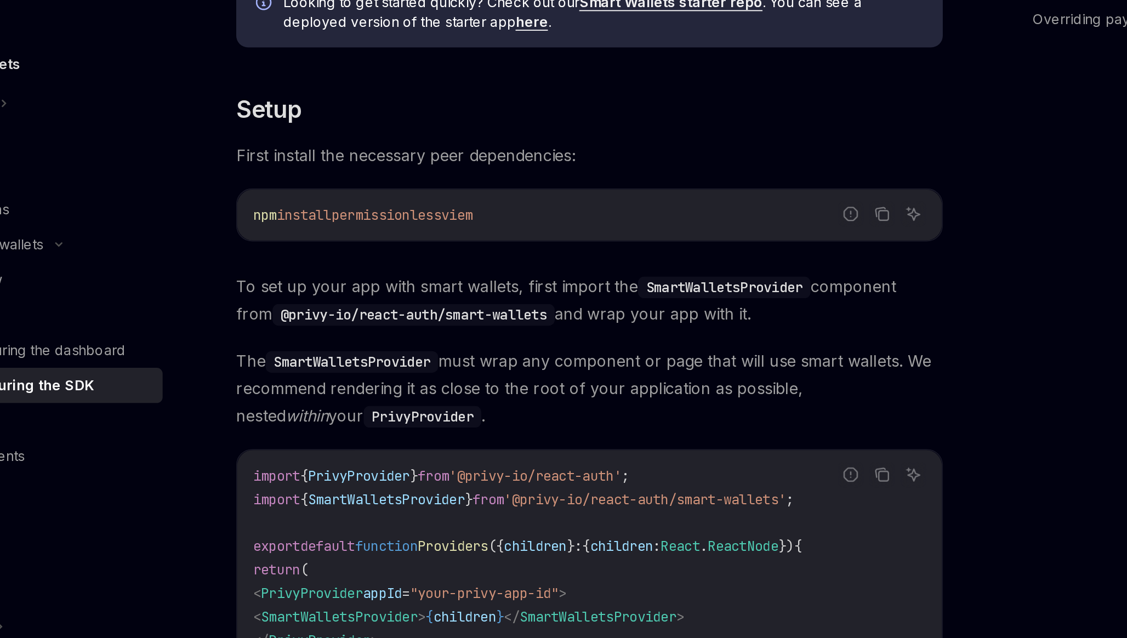
click at [522, 345] on span "The SmartWalletsProvider must wrap any component or page that will use smart wa…" at bounding box center [556, 351] width 395 height 46
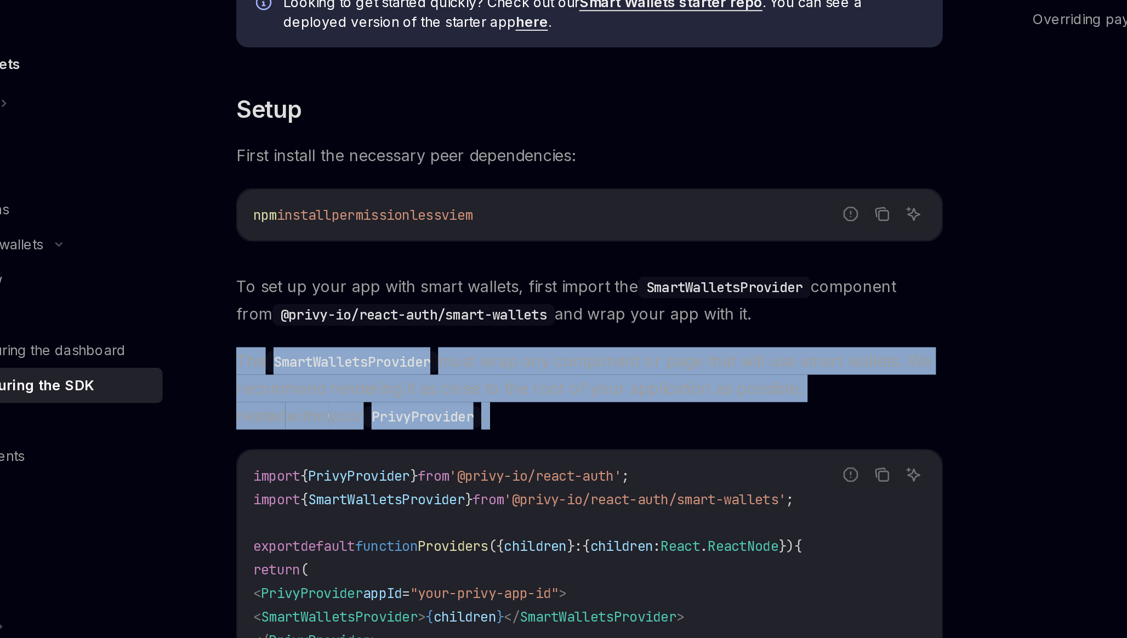
click at [521, 356] on span "The SmartWalletsProvider must wrap any component or page that will use smart wa…" at bounding box center [556, 351] width 395 height 46
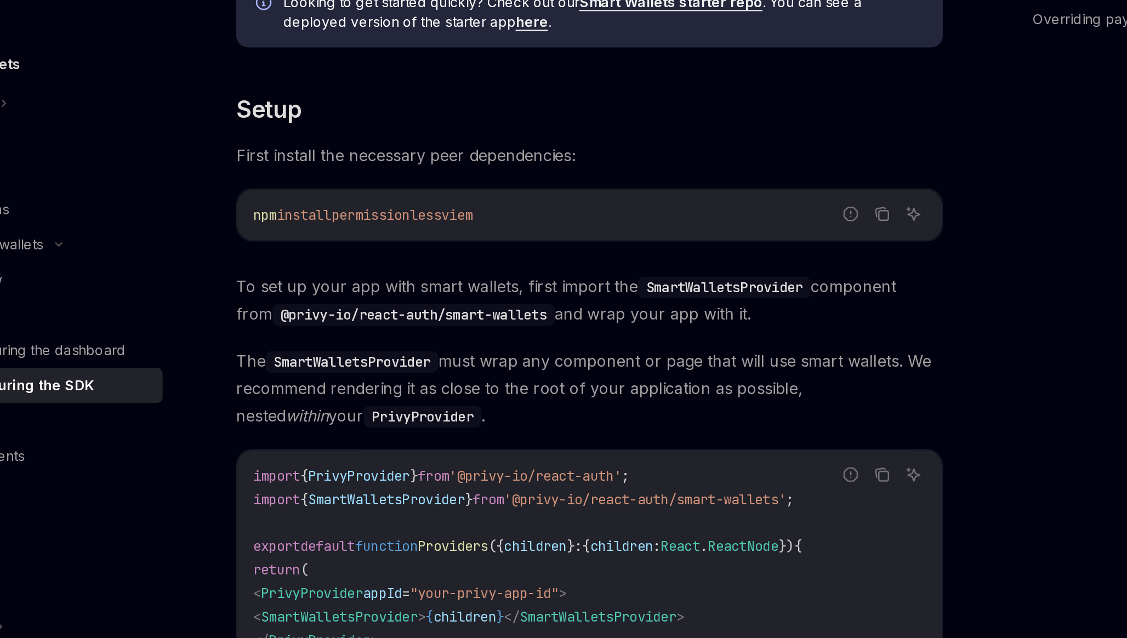
click at [521, 356] on span "The SmartWalletsProvider must wrap any component or page that will use smart wa…" at bounding box center [556, 351] width 395 height 46
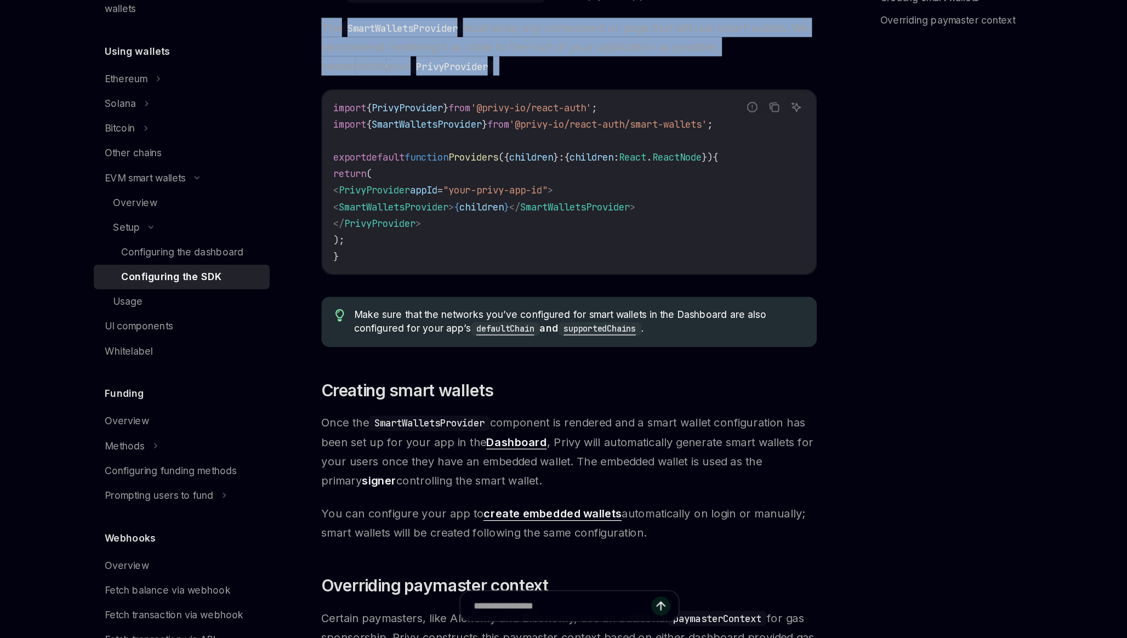
scroll to position [312, 0]
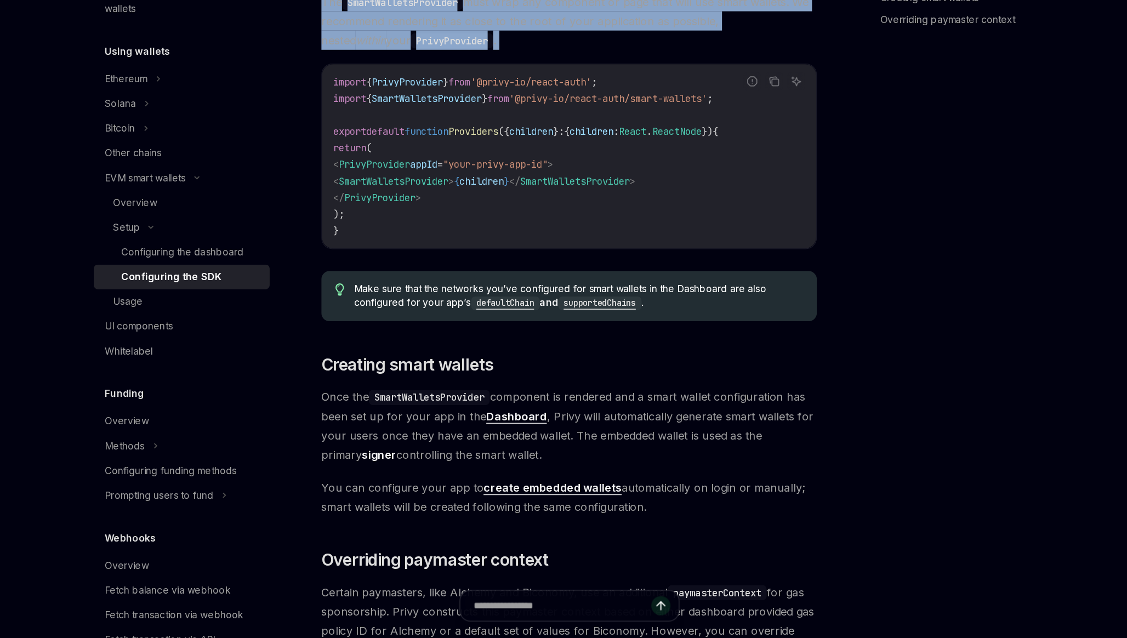
click at [448, 483] on span "Once the SmartWalletsProvider component is rendered and a smart wallet configur…" at bounding box center [556, 468] width 395 height 61
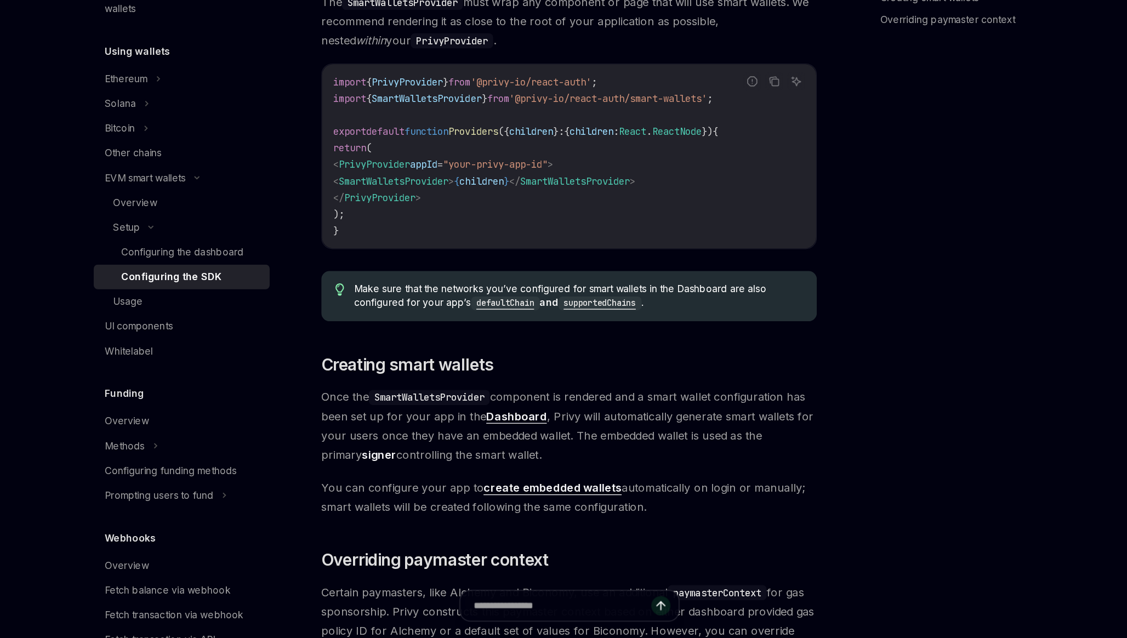
click at [448, 483] on span "Once the SmartWalletsProvider component is rendered and a smart wallet configur…" at bounding box center [556, 468] width 395 height 61
click at [447, 488] on span "Once the SmartWalletsProvider component is rendered and a smart wallet configur…" at bounding box center [556, 468] width 395 height 61
click at [434, 520] on span "You can configure your app to create embedded wallets automatically on login or…" at bounding box center [556, 525] width 395 height 31
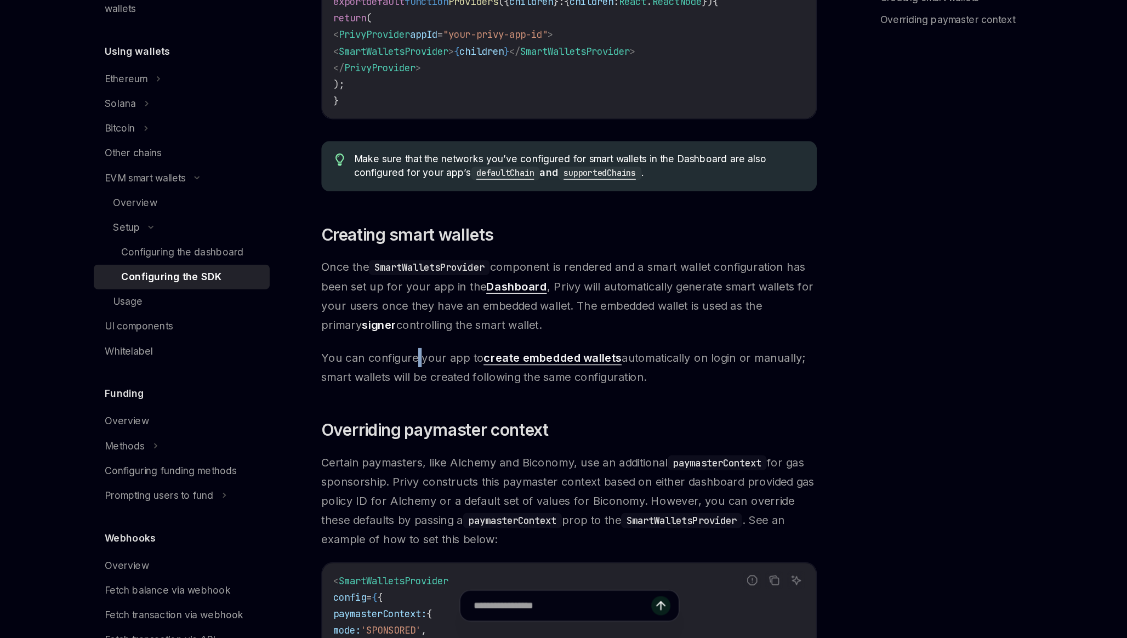
scroll to position [439, 0]
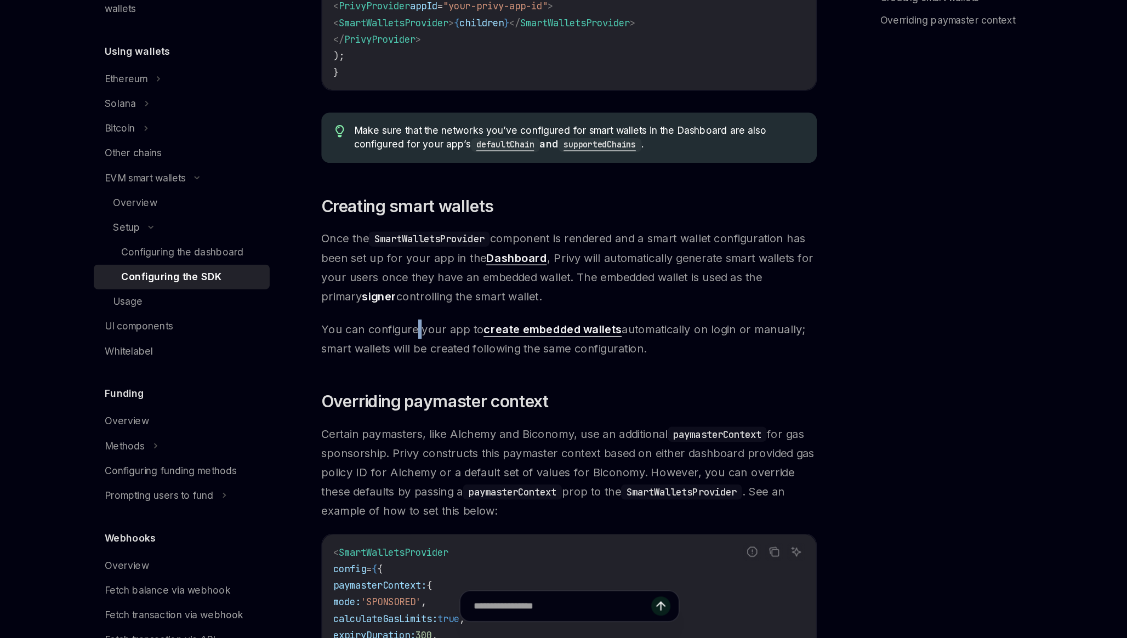
click at [438, 478] on span "Certain paymasters, like Alchemy and Biconomy, use an additional paymasterConte…" at bounding box center [556, 505] width 395 height 77
click at [445, 493] on span "Certain paymasters, like Alchemy and Biconomy, use an additional paymasterConte…" at bounding box center [556, 505] width 395 height 77
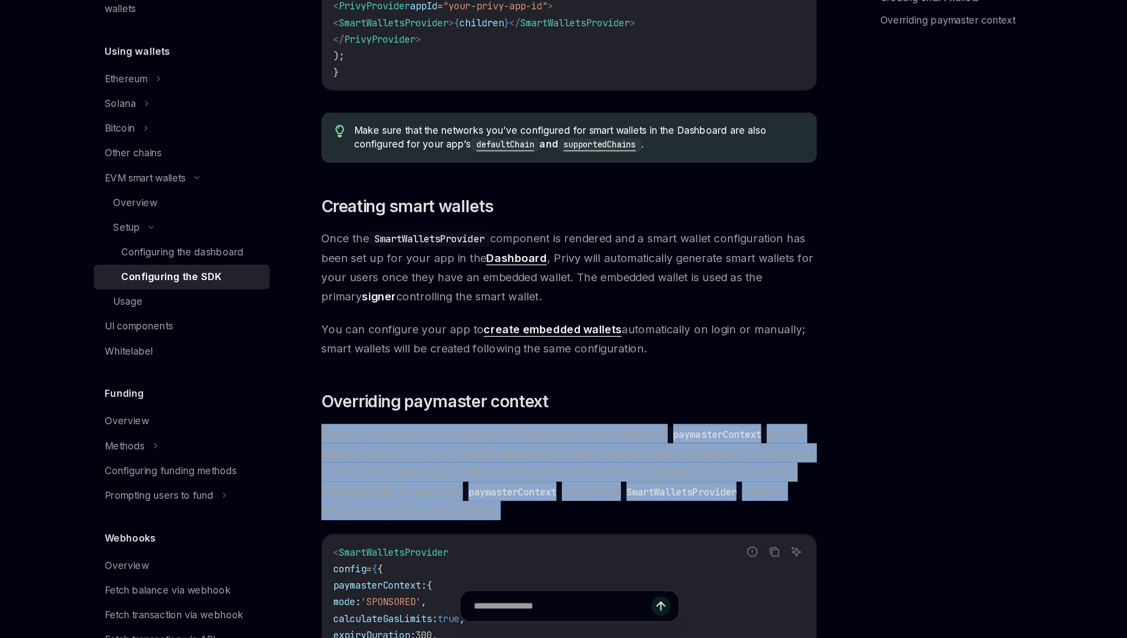
click at [445, 493] on span "Certain paymasters, like Alchemy and Biconomy, use an additional paymasterConte…" at bounding box center [556, 505] width 395 height 77
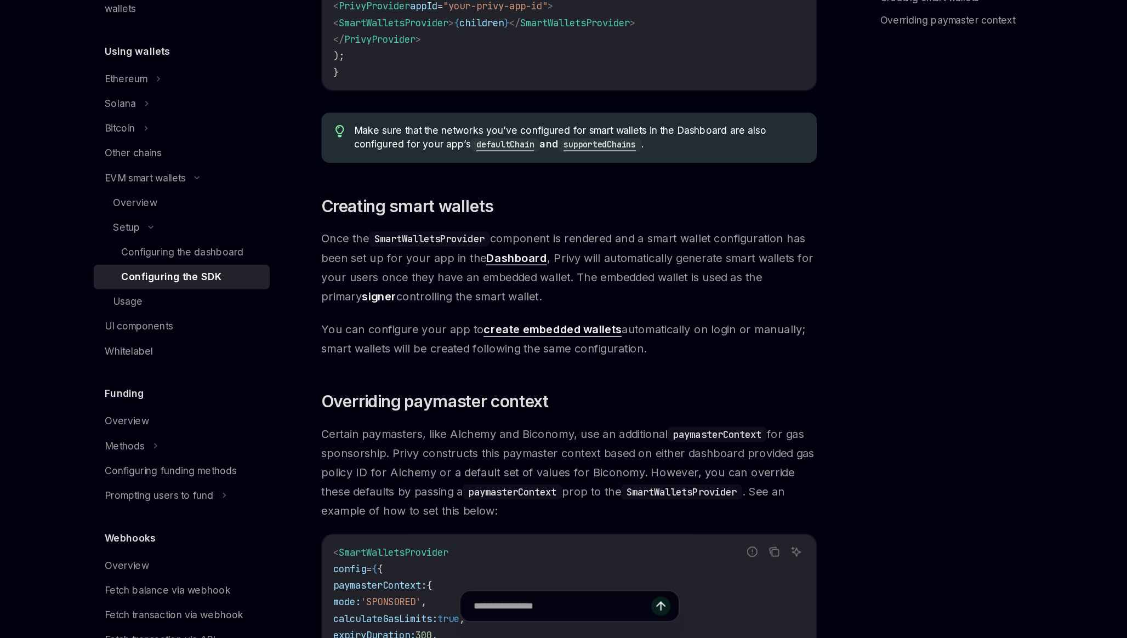
click at [445, 493] on span "Certain paymasters, like Alchemy and Biconomy, use an additional paymasterConte…" at bounding box center [556, 505] width 395 height 77
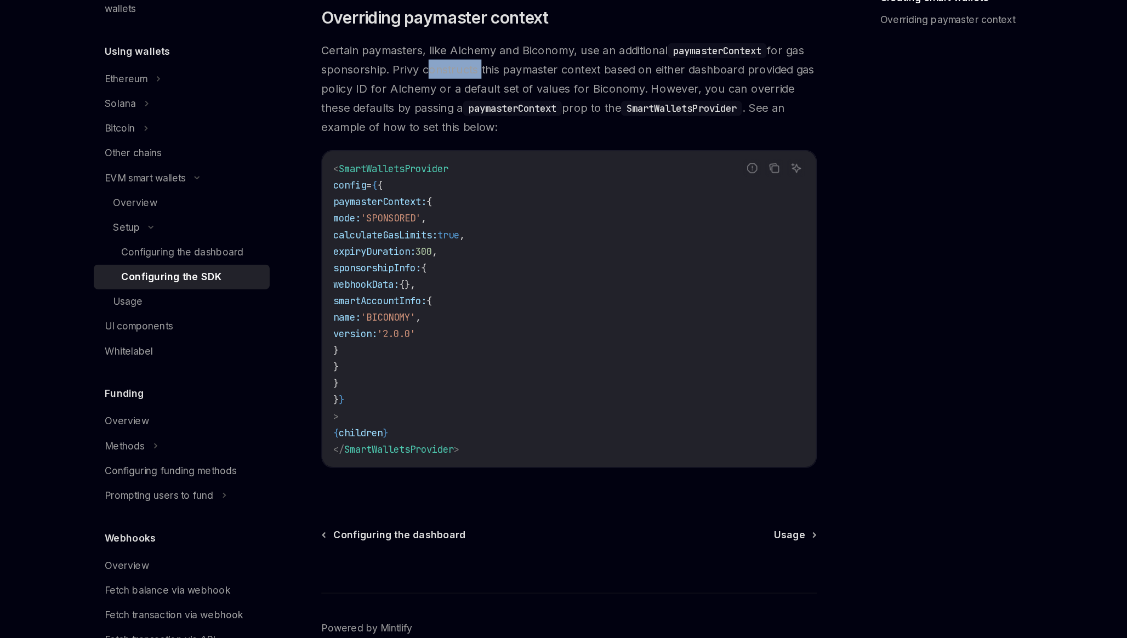
scroll to position [803, 0]
